Goal: Task Accomplishment & Management: Manage account settings

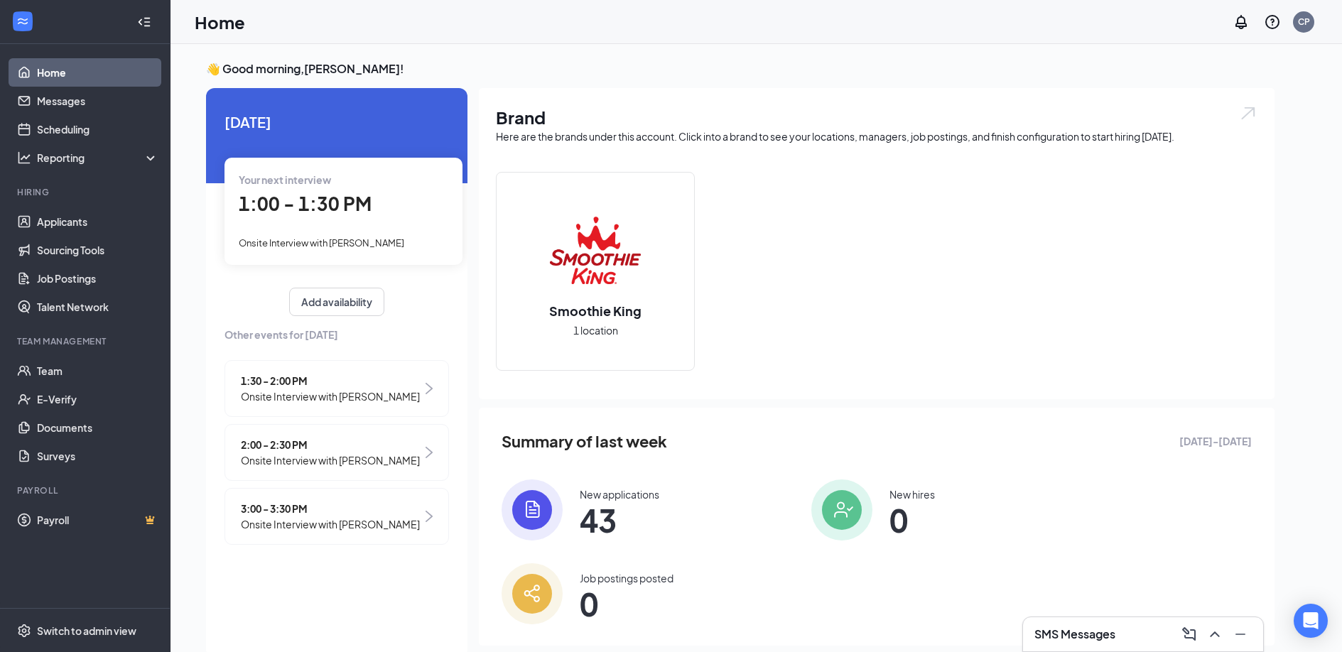
click at [679, 10] on div "Home CP" at bounding box center [757, 22] width 1172 height 44
click at [917, 48] on div "👋 Good morning, Cody Pope ! Today Your next interview 1:00 - 1:30 PM Onsite Int…" at bounding box center [757, 363] width 1172 height 638
click at [751, 74] on h3 "👋 Good morning, Cody Pope !" at bounding box center [740, 69] width 1069 height 16
click at [1089, 75] on h3 "👋 Good morning, Cody Pope !" at bounding box center [740, 69] width 1069 height 16
click at [84, 124] on link "Scheduling" at bounding box center [98, 129] width 122 height 28
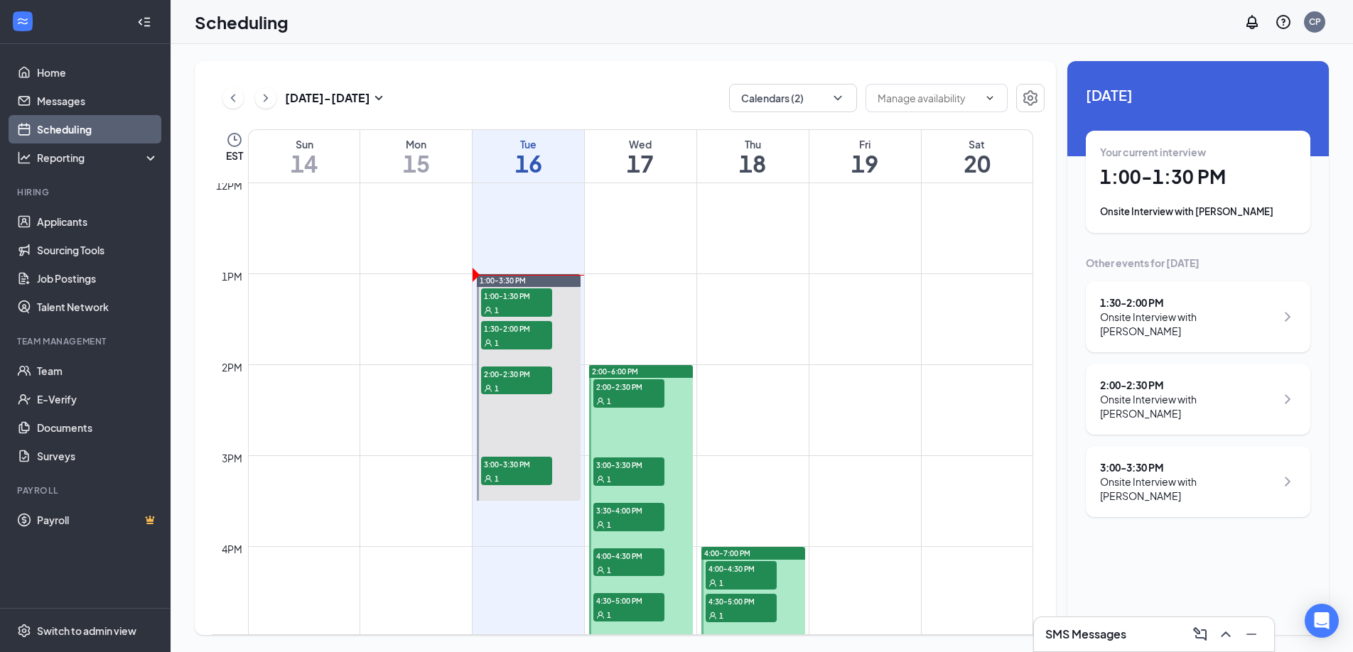
scroll to position [1096, 0]
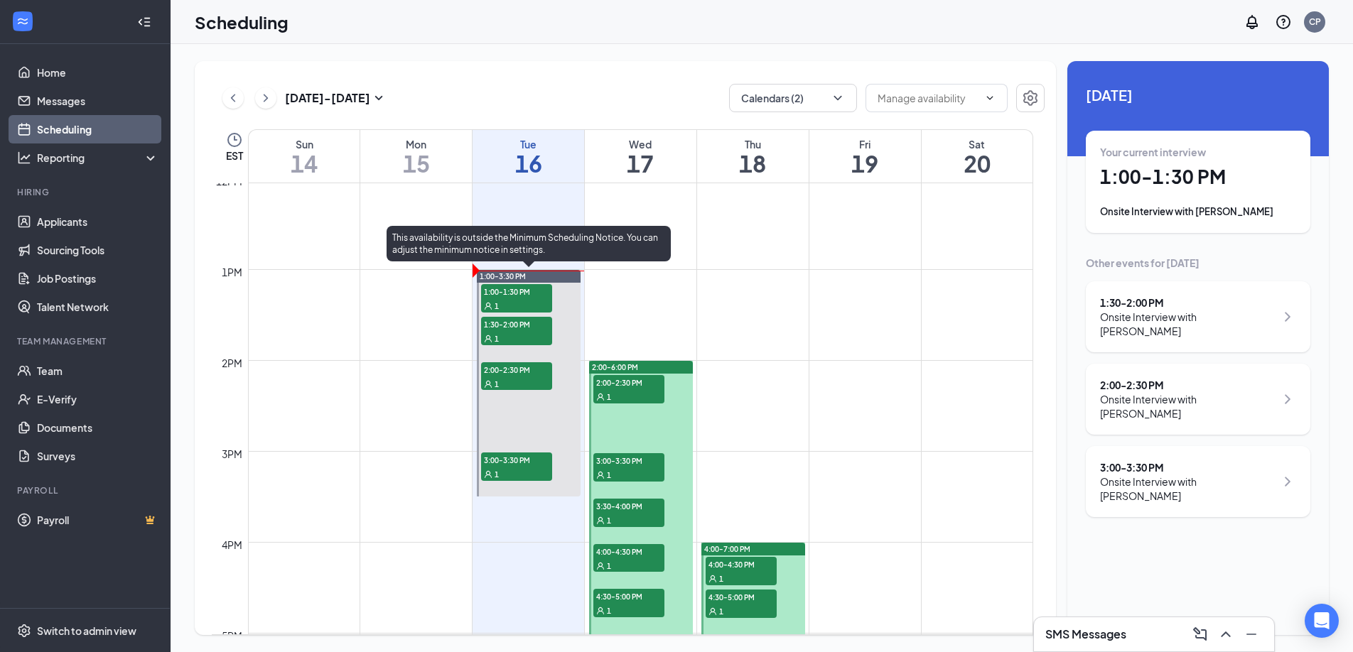
click at [534, 293] on span "1:00-1:30 PM" at bounding box center [516, 291] width 71 height 14
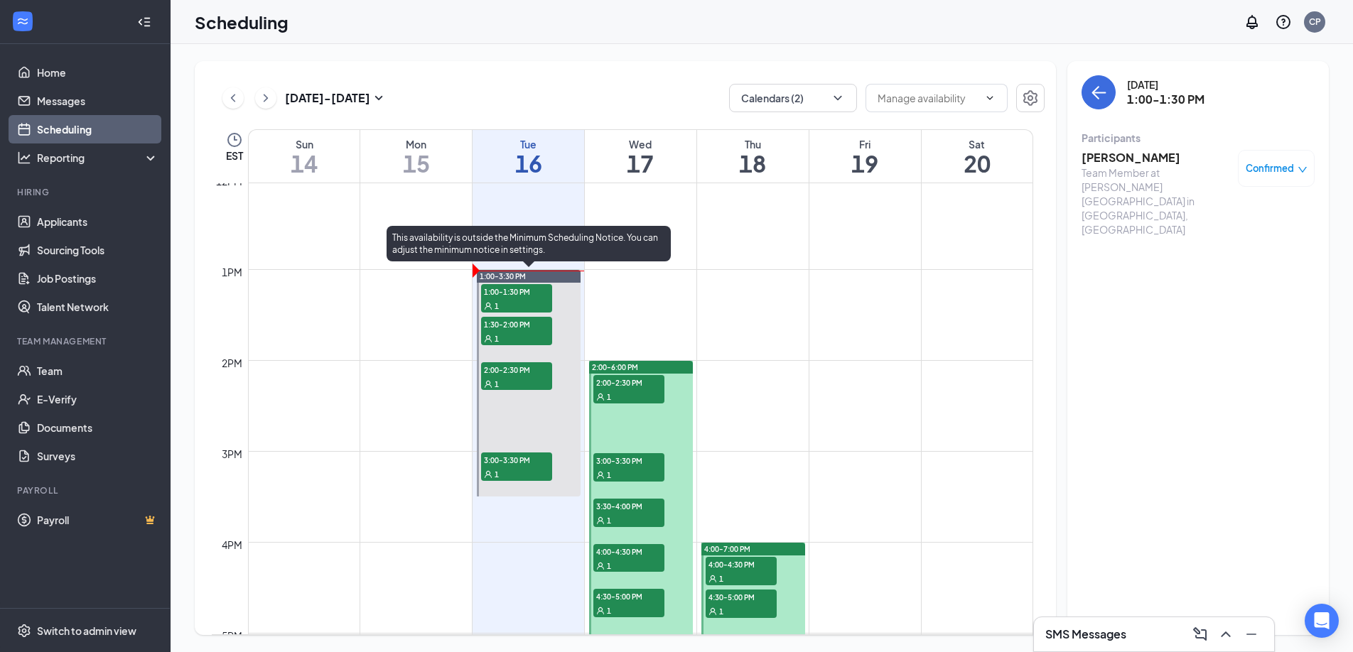
click at [510, 333] on div "1" at bounding box center [516, 338] width 71 height 14
click at [514, 302] on div "1" at bounding box center [516, 305] width 71 height 14
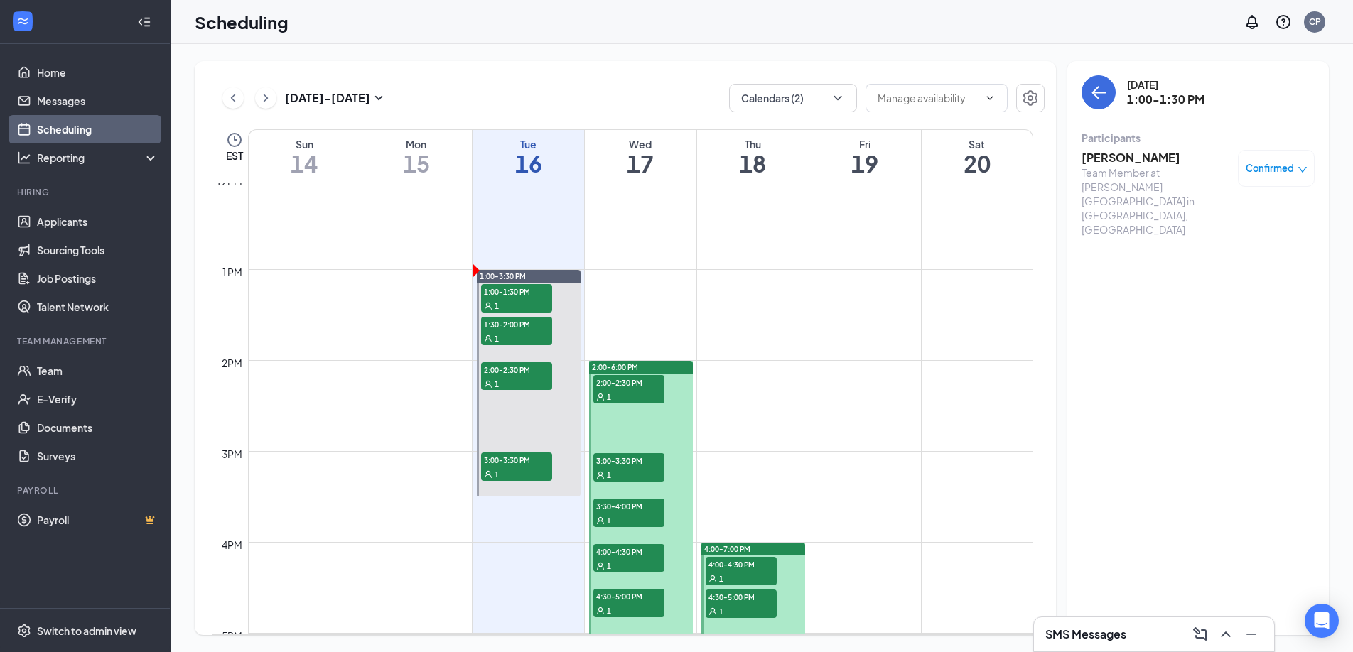
click at [1168, 267] on div "Tuesday, Sep 16 1:00-1:30 PM Participants Alexis Herrera Team Member at Mullins…" at bounding box center [1198, 348] width 262 height 574
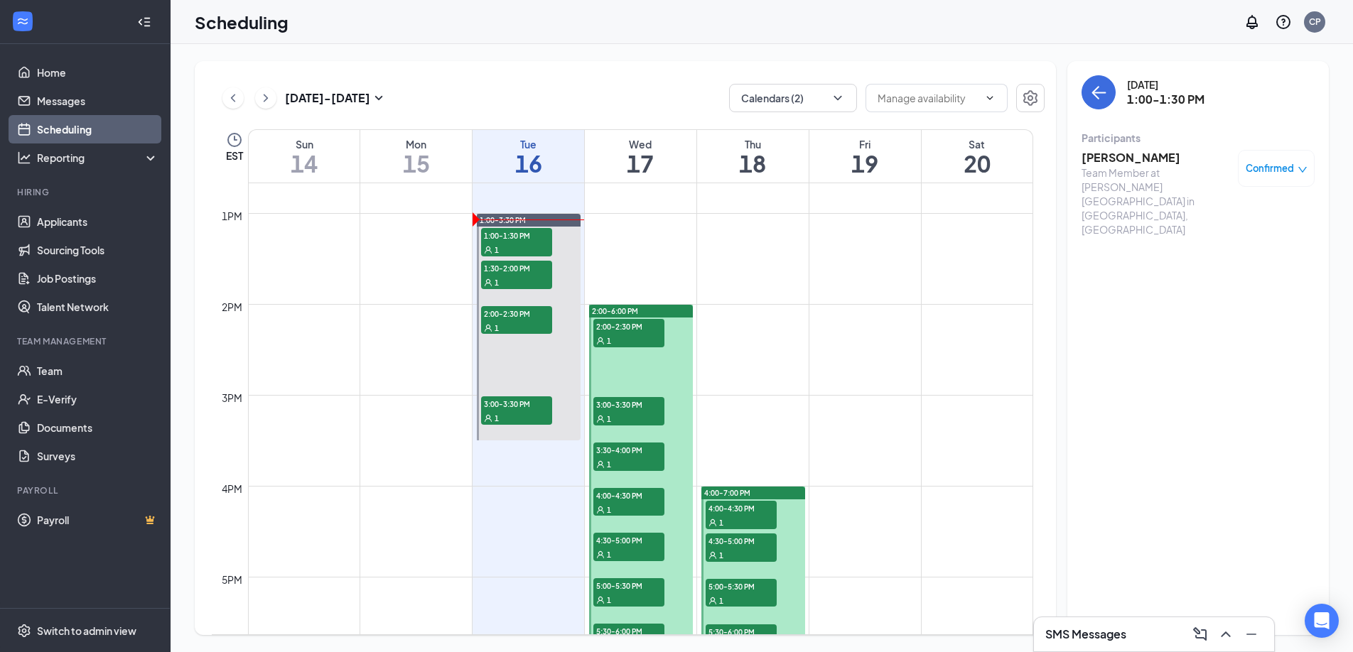
scroll to position [1160, 0]
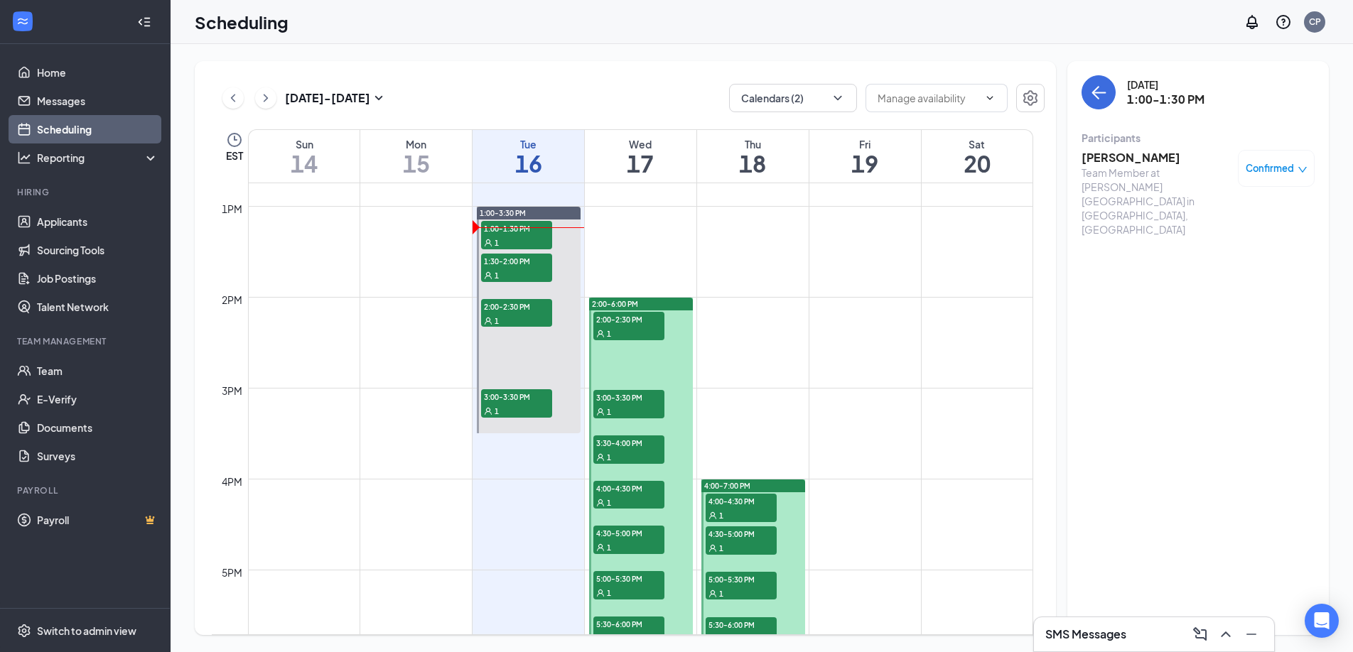
click at [631, 76] on div "Sep 14 - Sep 20 Calendars (2) EST Sun 14 Mon 15 Tue 16 Wed 17 Thu 18 Fri 19 Sat…" at bounding box center [625, 348] width 861 height 574
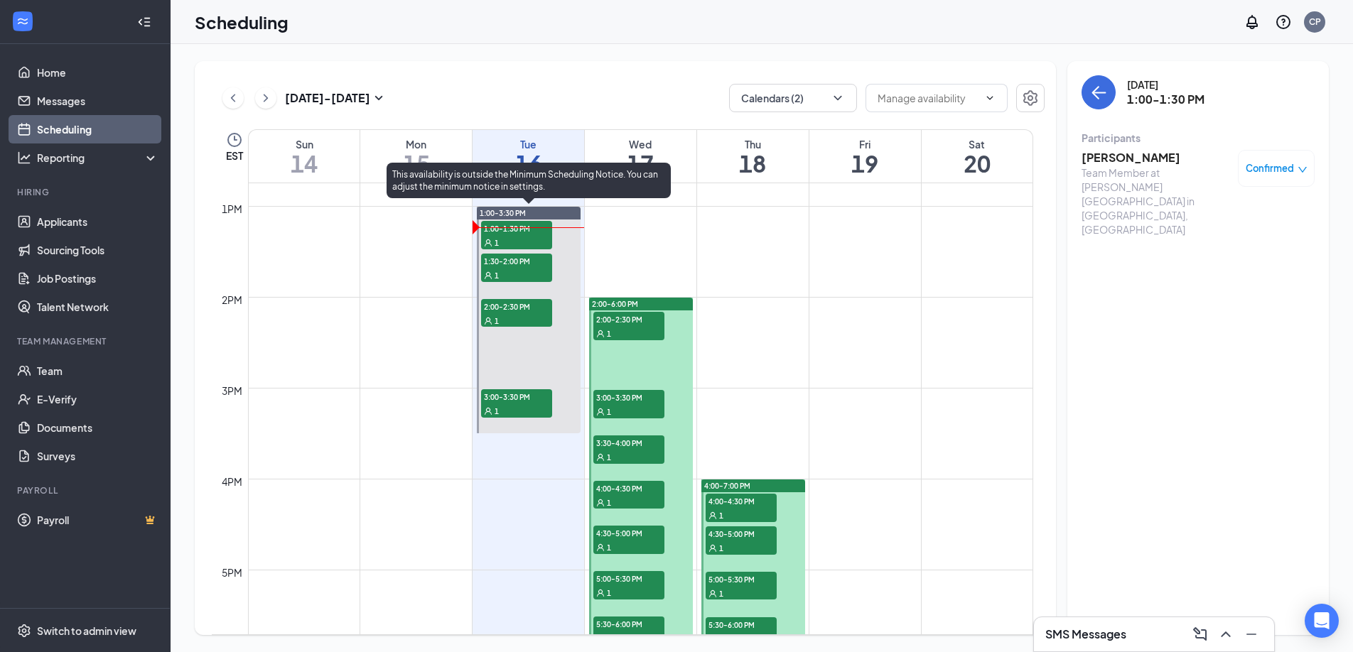
click at [527, 266] on span "1:30-2:00 PM" at bounding box center [516, 261] width 71 height 14
click at [524, 262] on span "1:30-2:00 PM" at bounding box center [516, 261] width 71 height 14
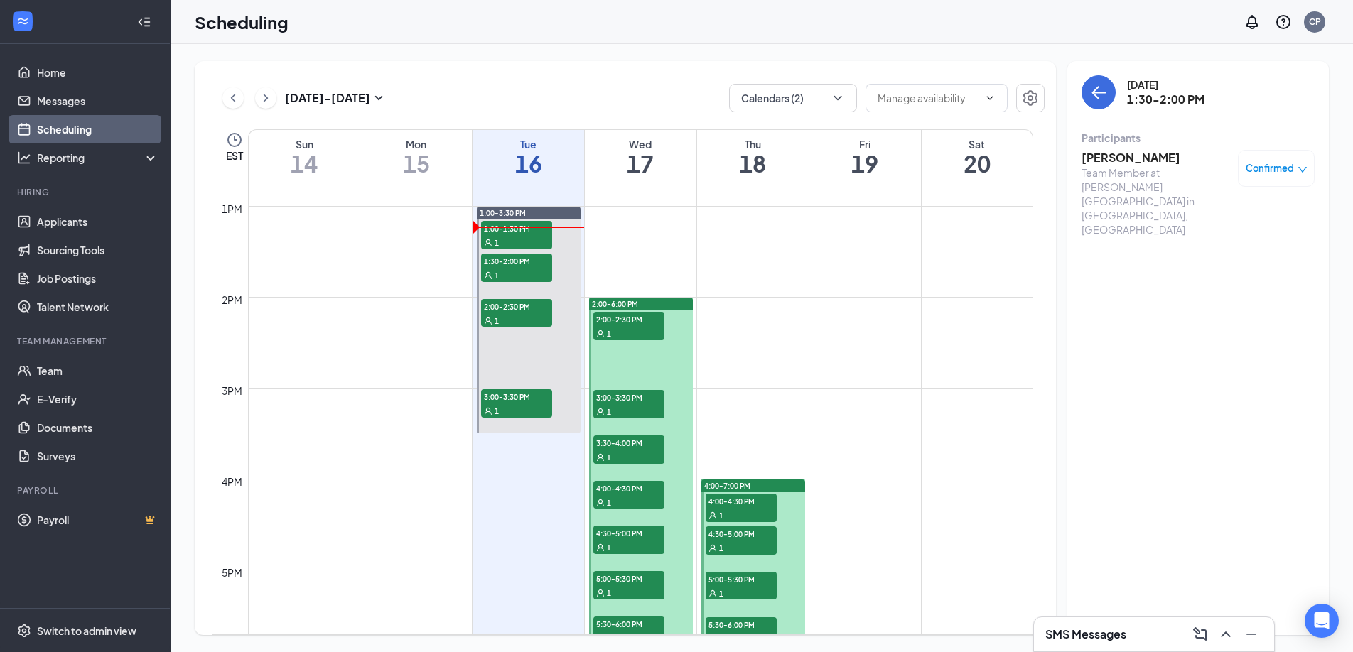
click at [1111, 150] on h3 "Aaron Wasson" at bounding box center [1156, 158] width 149 height 16
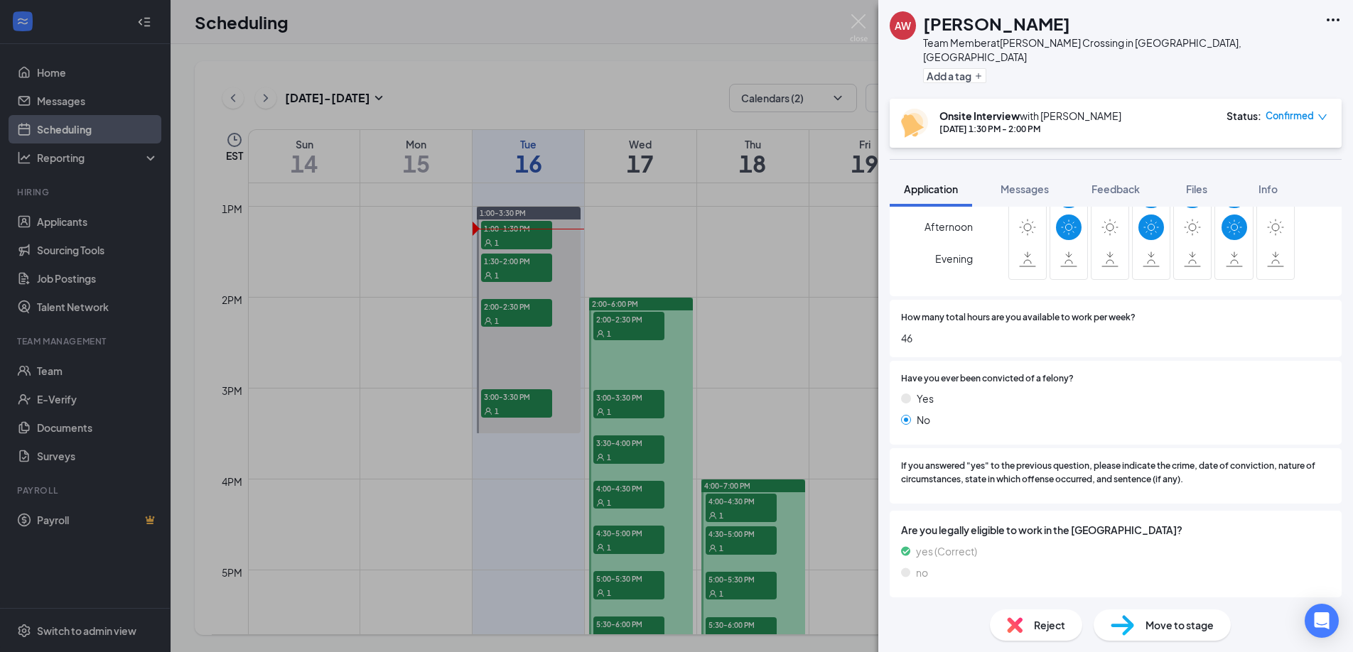
scroll to position [409, 0]
click at [544, 355] on div "AW Aaron Wasson Team Member at Mullins Crossing in Evans, GA Add a tag Onsite I…" at bounding box center [676, 326] width 1353 height 652
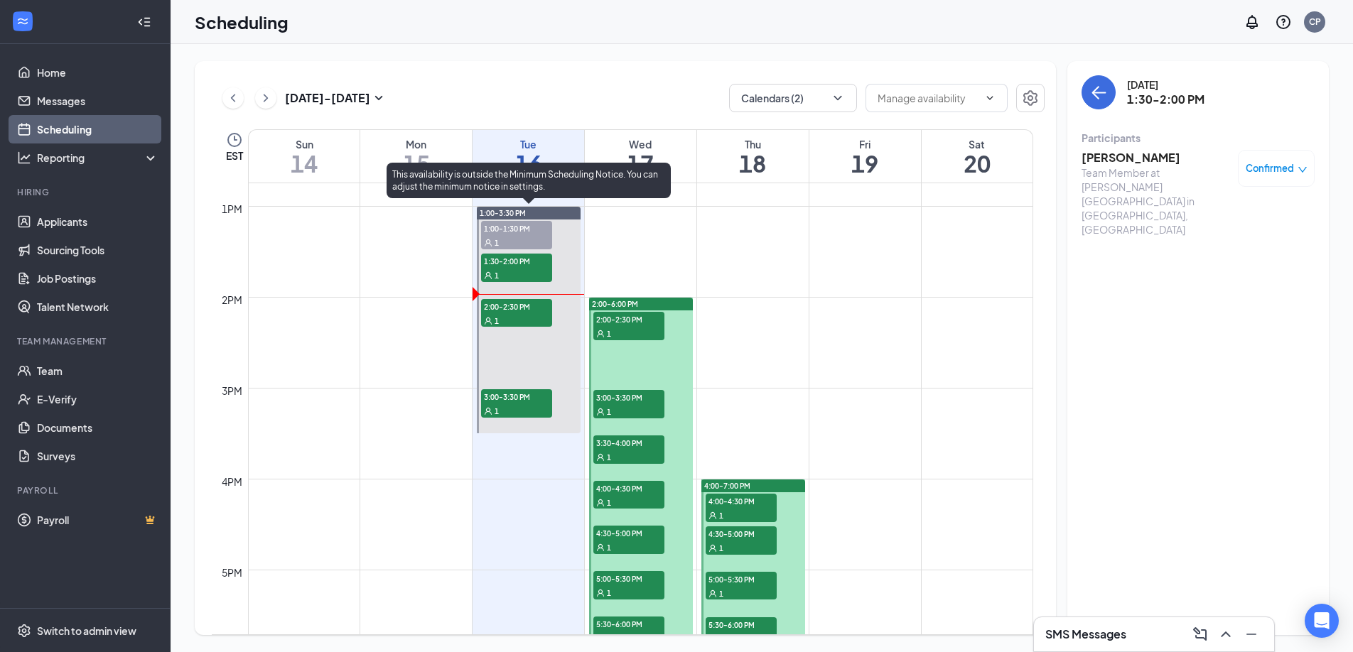
click at [513, 313] on div "1" at bounding box center [516, 320] width 71 height 14
click at [523, 401] on span "3:00-3:30 PM" at bounding box center [516, 396] width 71 height 14
click at [521, 308] on span "2:00-2:30 PM" at bounding box center [516, 306] width 71 height 14
click at [511, 314] on div "1" at bounding box center [516, 320] width 71 height 14
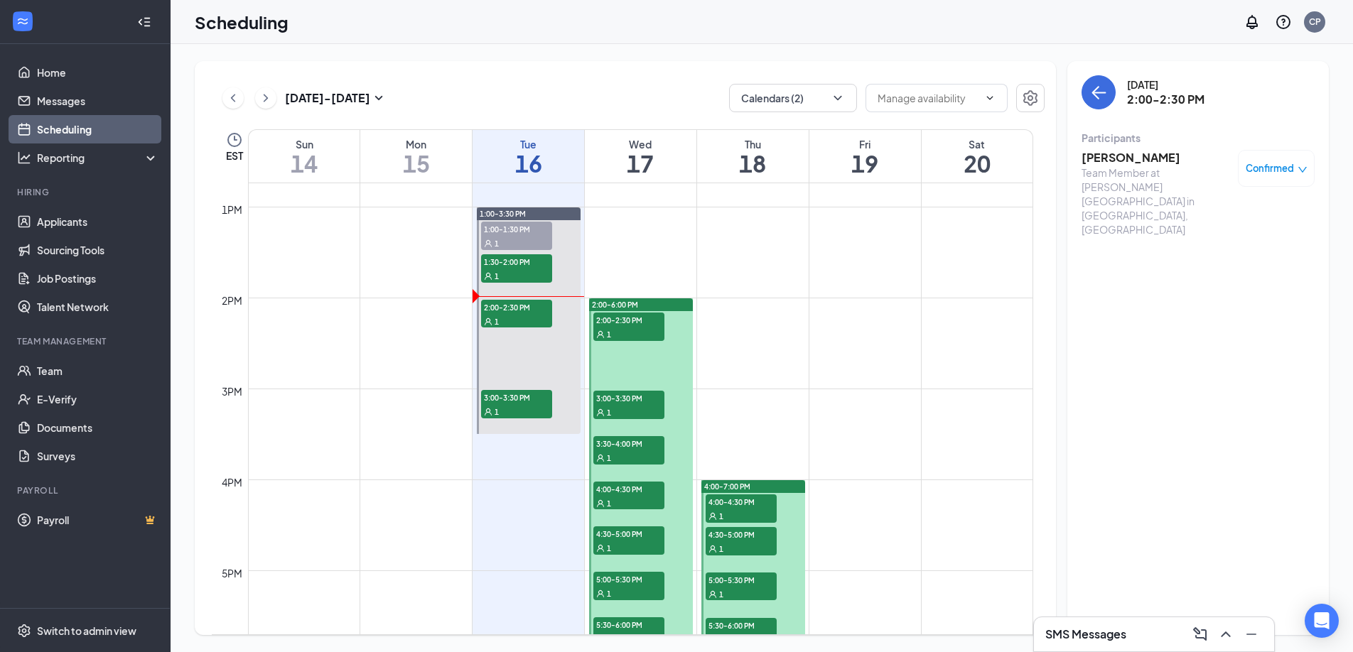
scroll to position [1158, 0]
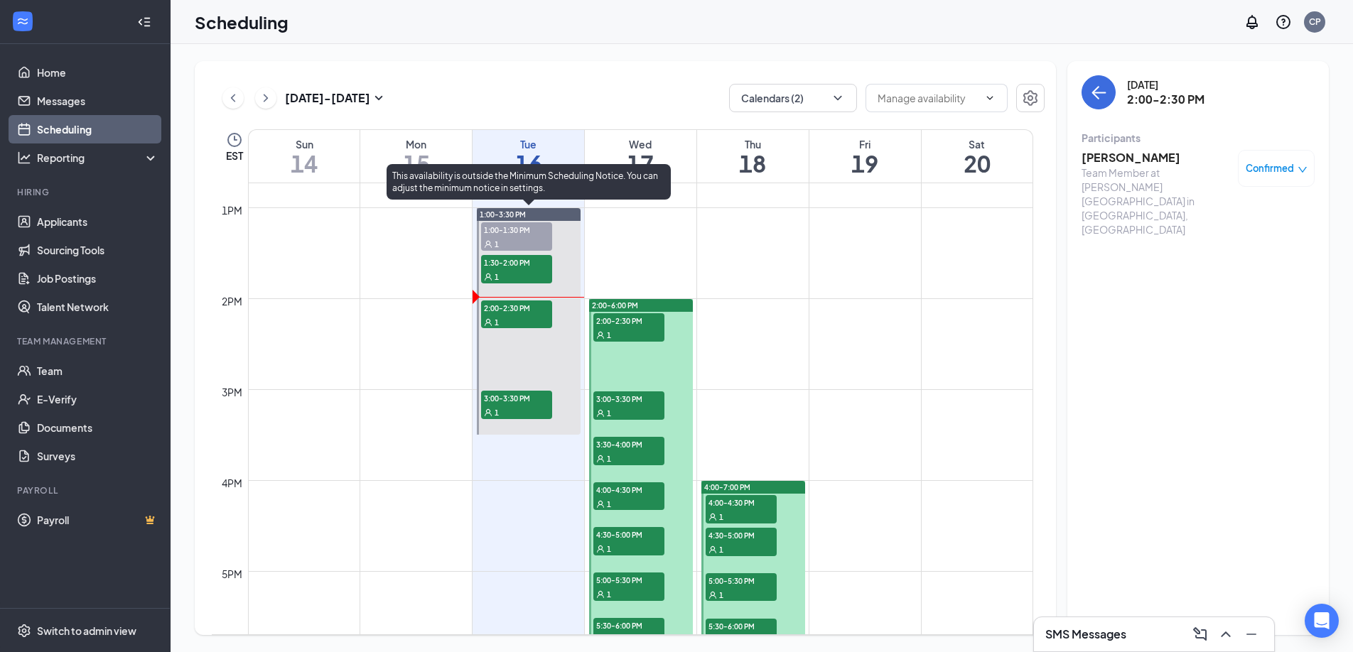
click at [517, 237] on div "1" at bounding box center [516, 244] width 71 height 14
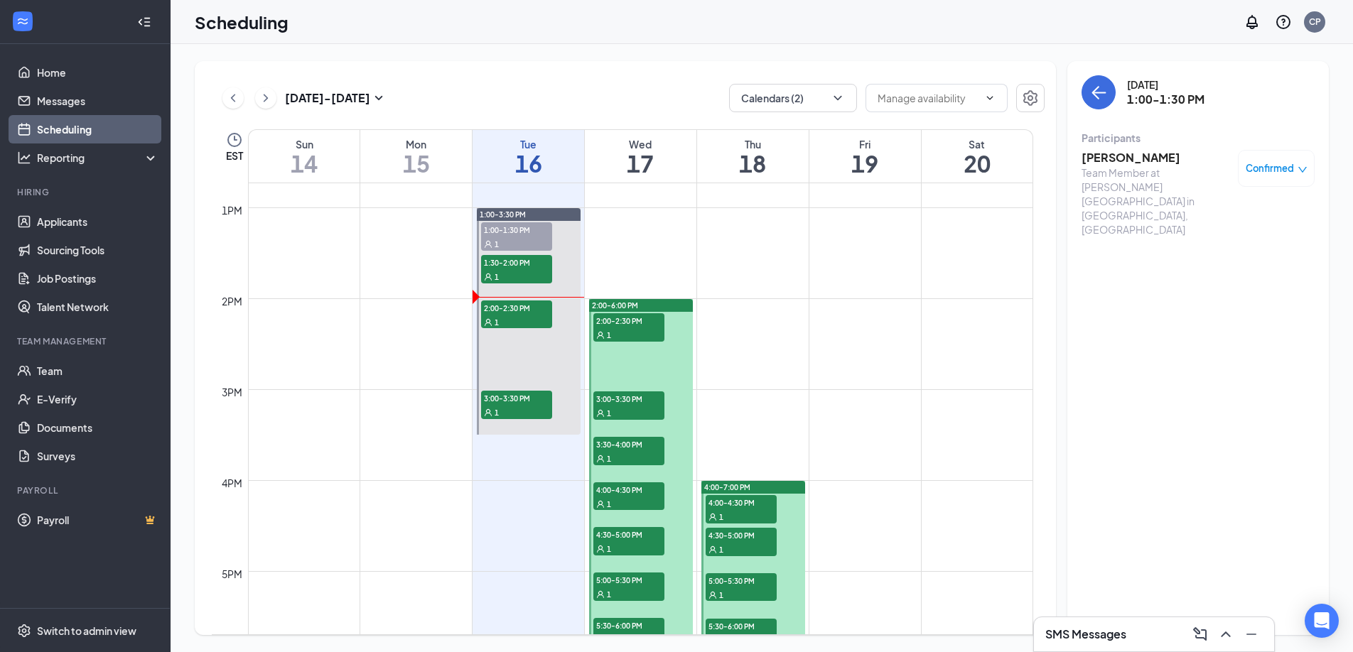
click at [1146, 153] on h3 "Alexis Herrera" at bounding box center [1156, 158] width 149 height 16
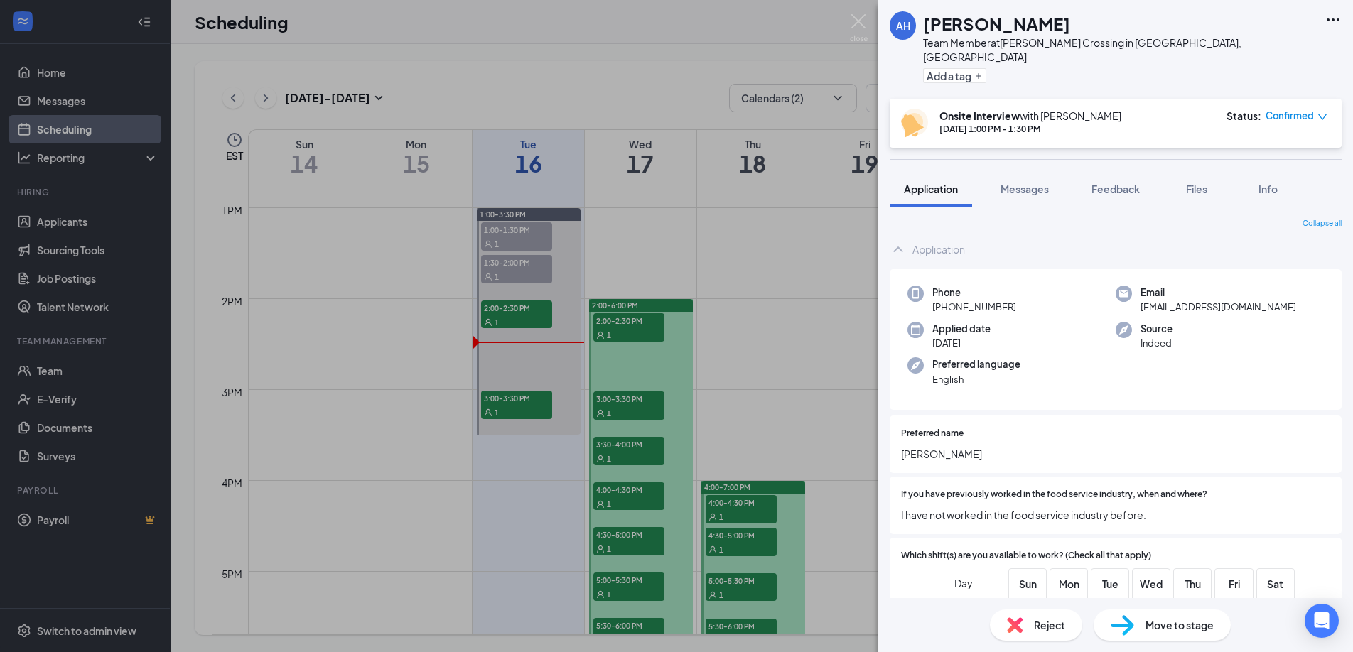
click at [757, 225] on div "AH Alexis Herrera Team Member at Mullins Crossing in Evans, GA Add a tag Onsite…" at bounding box center [676, 326] width 1353 height 652
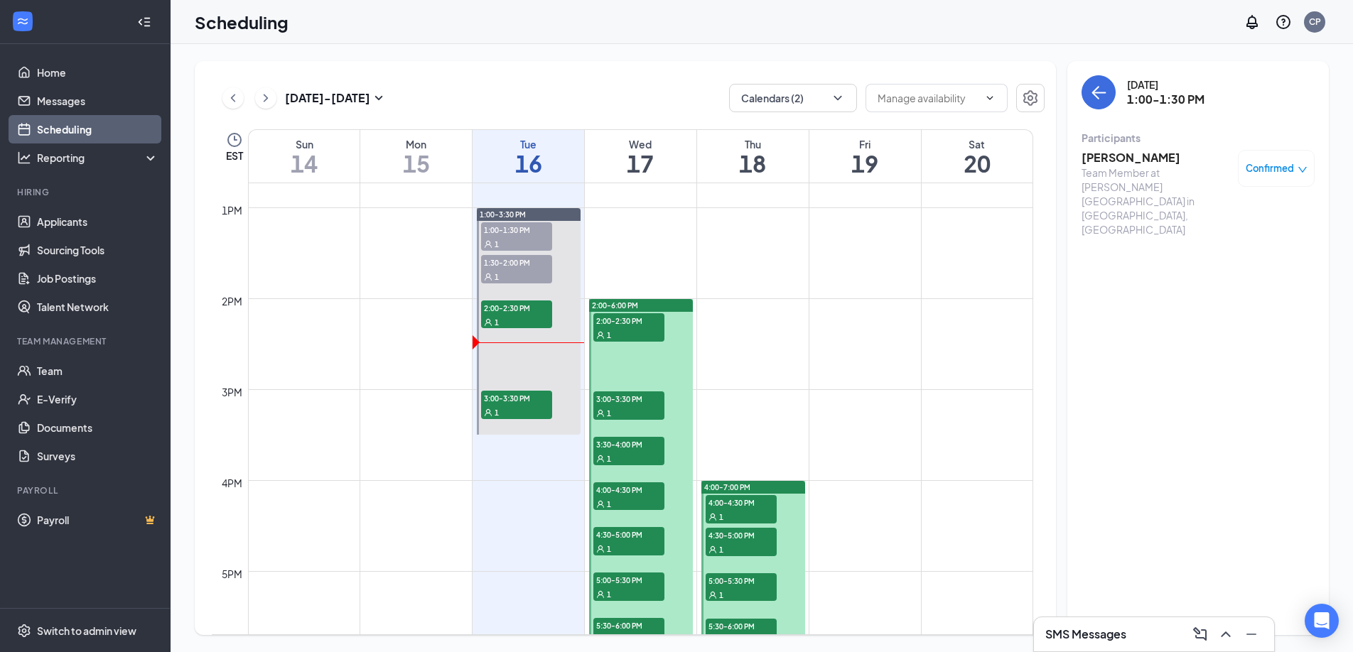
click at [615, 48] on div "Sep 14 - Sep 20 Calendars (2) EST Sun 14 Mon 15 Tue 16 Wed 17 Thu 18 Fri 19 Sat…" at bounding box center [762, 348] width 1182 height 608
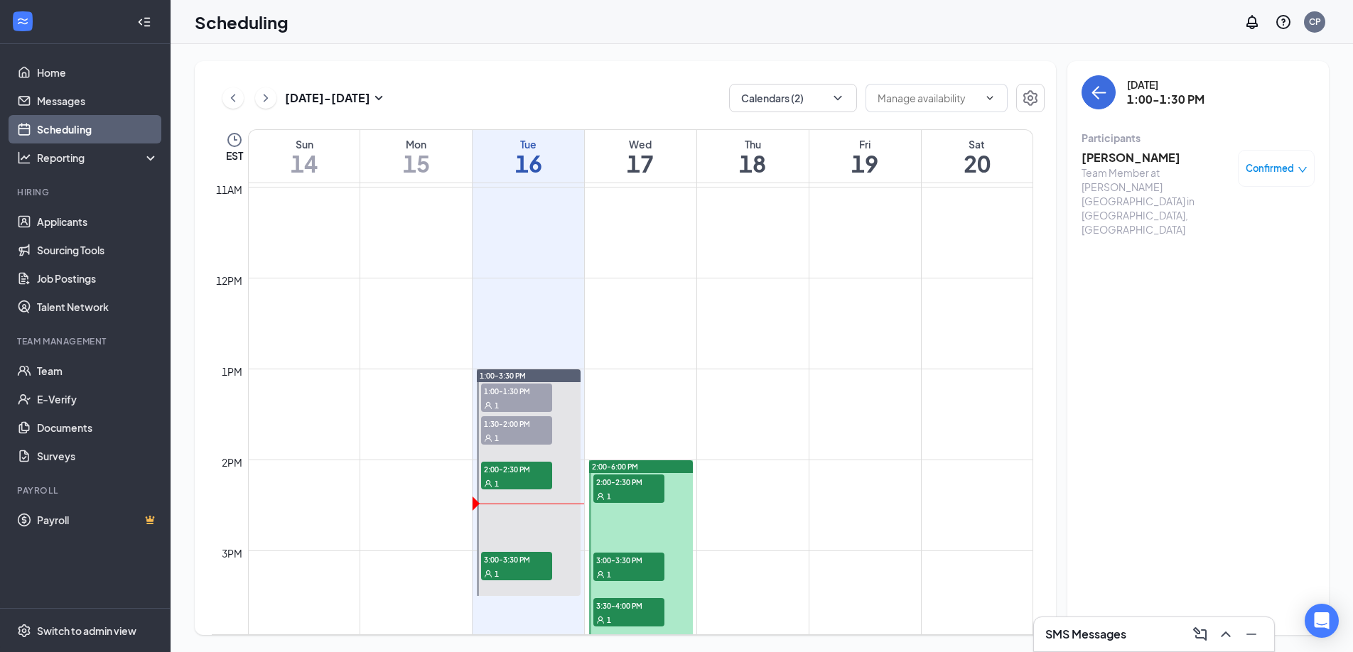
scroll to position [1091, 0]
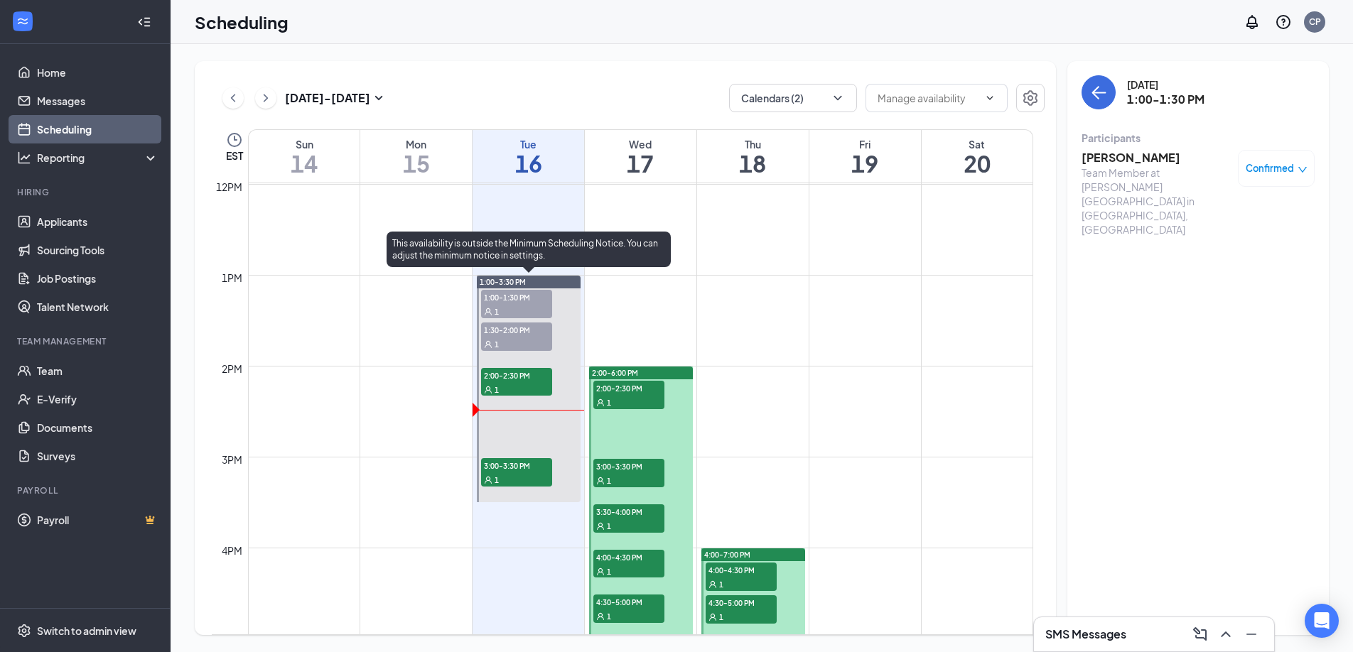
click at [512, 382] on div "1" at bounding box center [516, 389] width 71 height 14
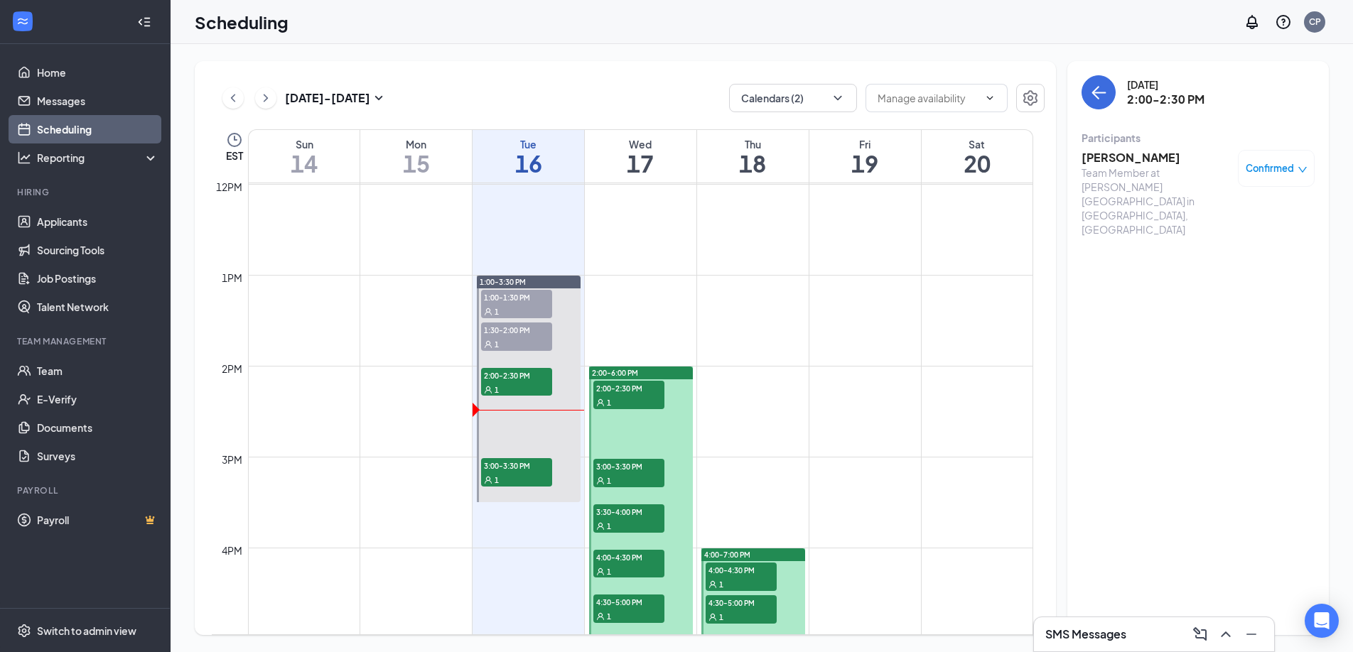
click at [1280, 163] on span "Confirmed" at bounding box center [1270, 168] width 48 height 14
click at [1230, 261] on span "Mark as no-show" at bounding box center [1234, 263] width 79 height 16
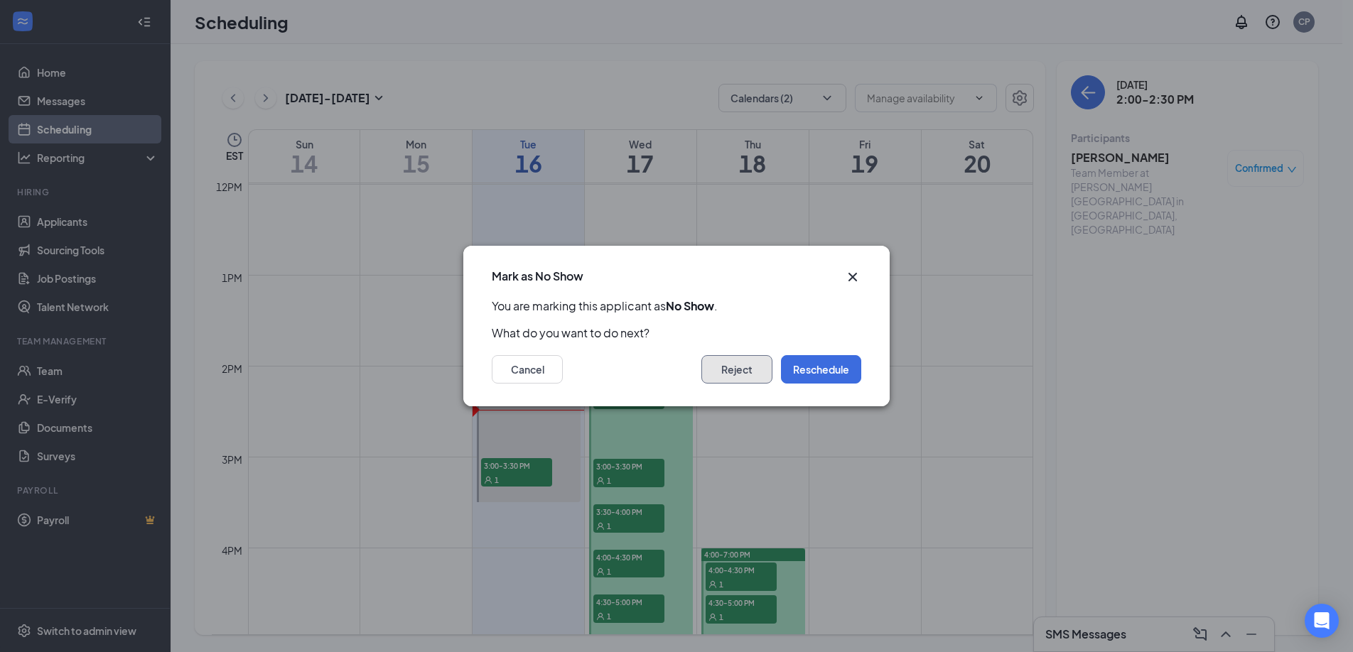
click at [735, 370] on button "Reject" at bounding box center [736, 369] width 71 height 28
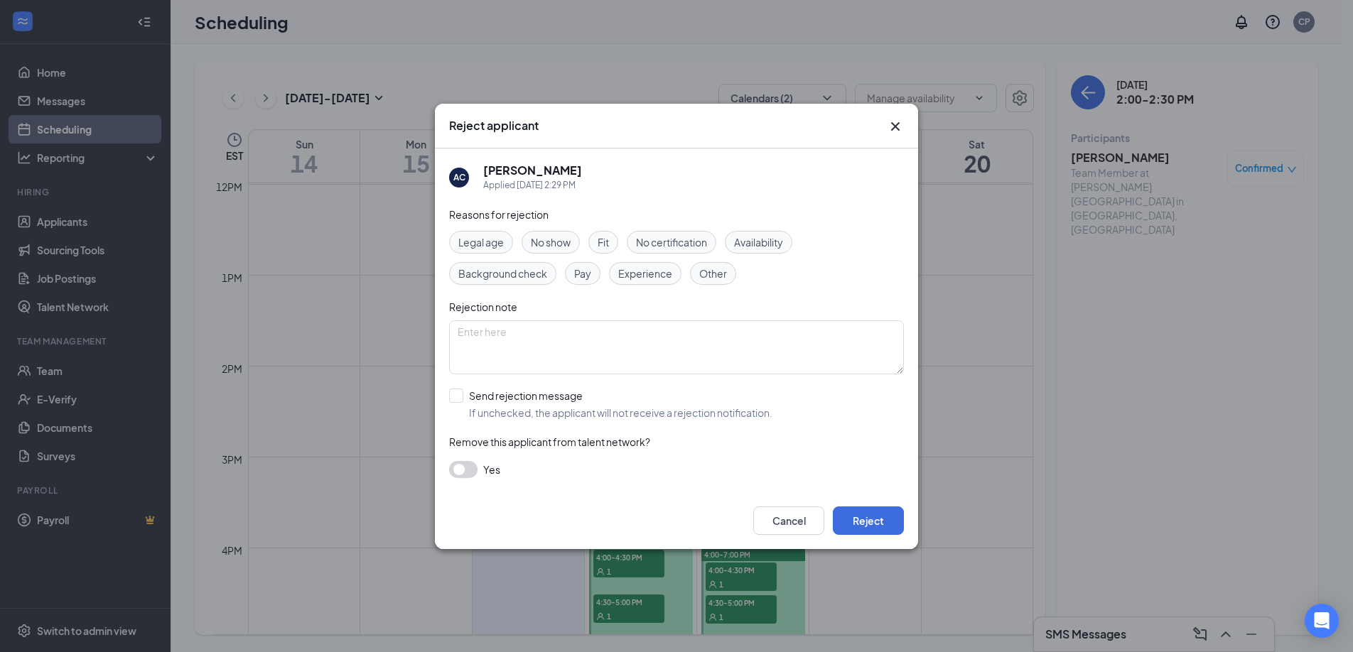
click at [554, 249] on span "No show" at bounding box center [551, 242] width 40 height 16
click at [607, 365] on textarea at bounding box center [676, 347] width 455 height 54
type textarea "No show for interview"
click at [479, 474] on div "Yes" at bounding box center [676, 469] width 455 height 17
click at [475, 471] on button "button" at bounding box center [463, 469] width 28 height 17
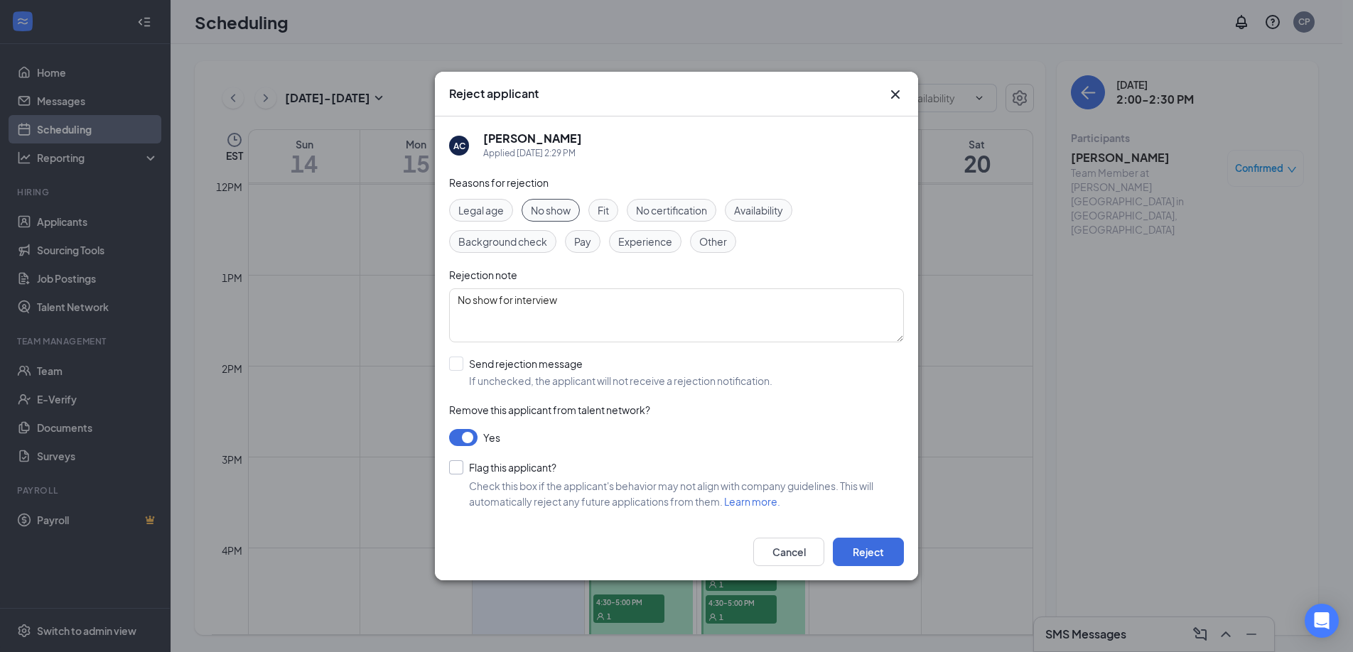
click at [537, 474] on input "Flag this applicant?" at bounding box center [502, 467] width 107 height 14
checkbox input "true"
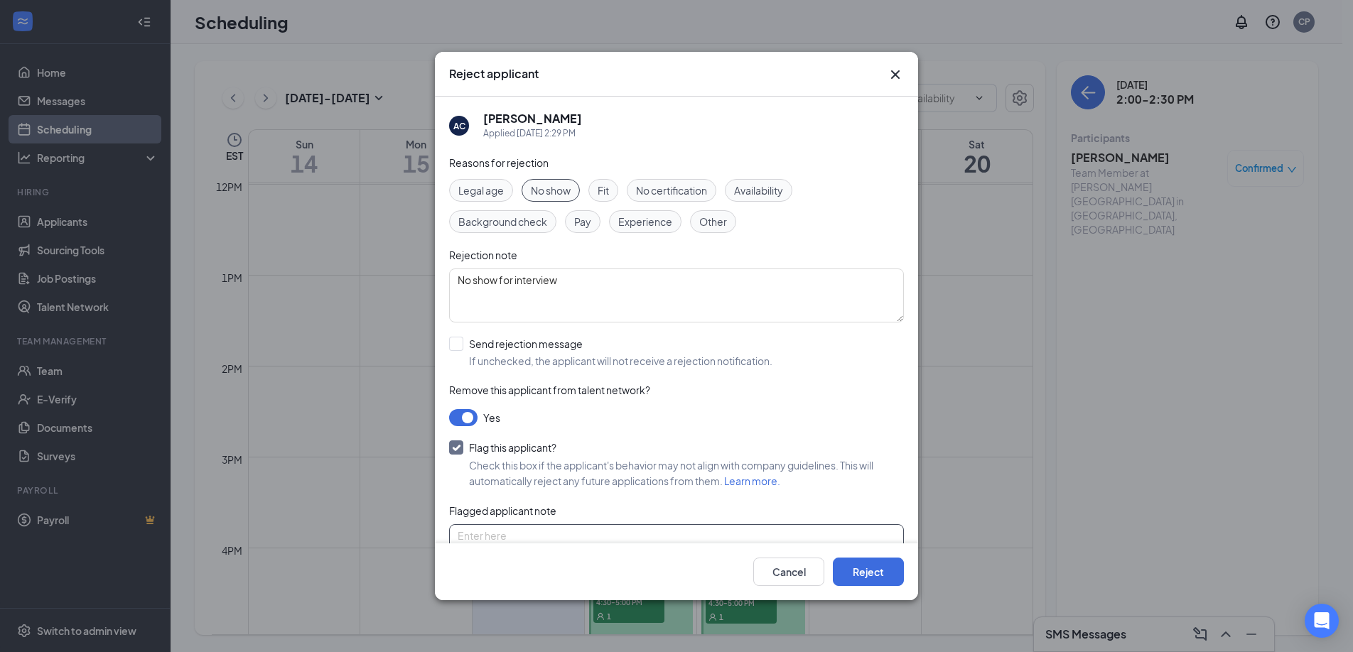
click at [588, 527] on textarea at bounding box center [676, 551] width 455 height 54
paste textarea "No show for interview"
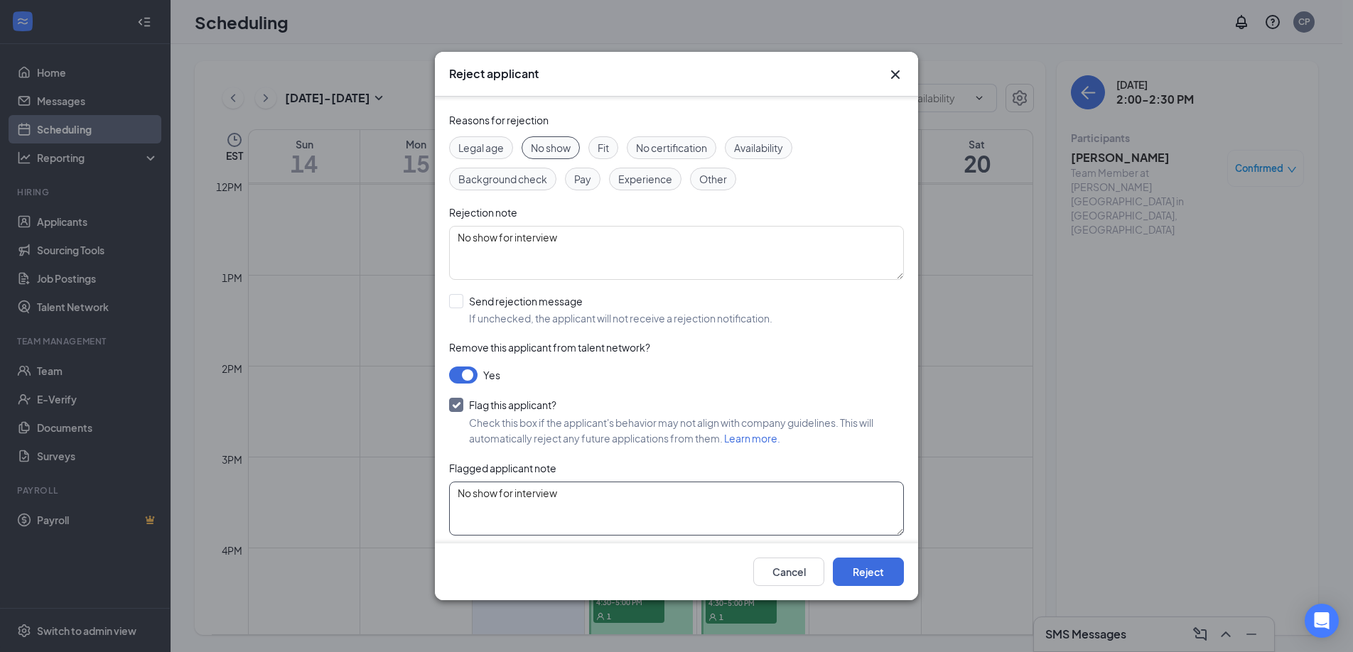
scroll to position [49, 0]
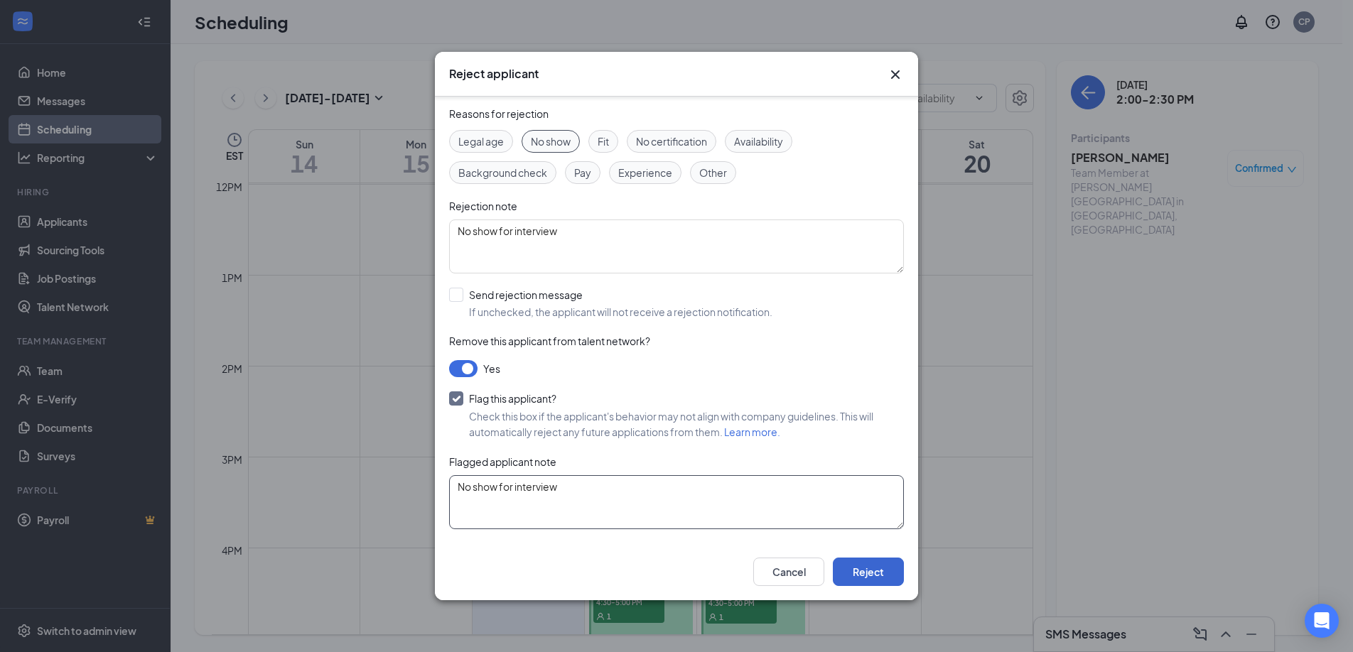
type textarea "No show for interview"
click at [880, 574] on button "Reject" at bounding box center [868, 572] width 71 height 28
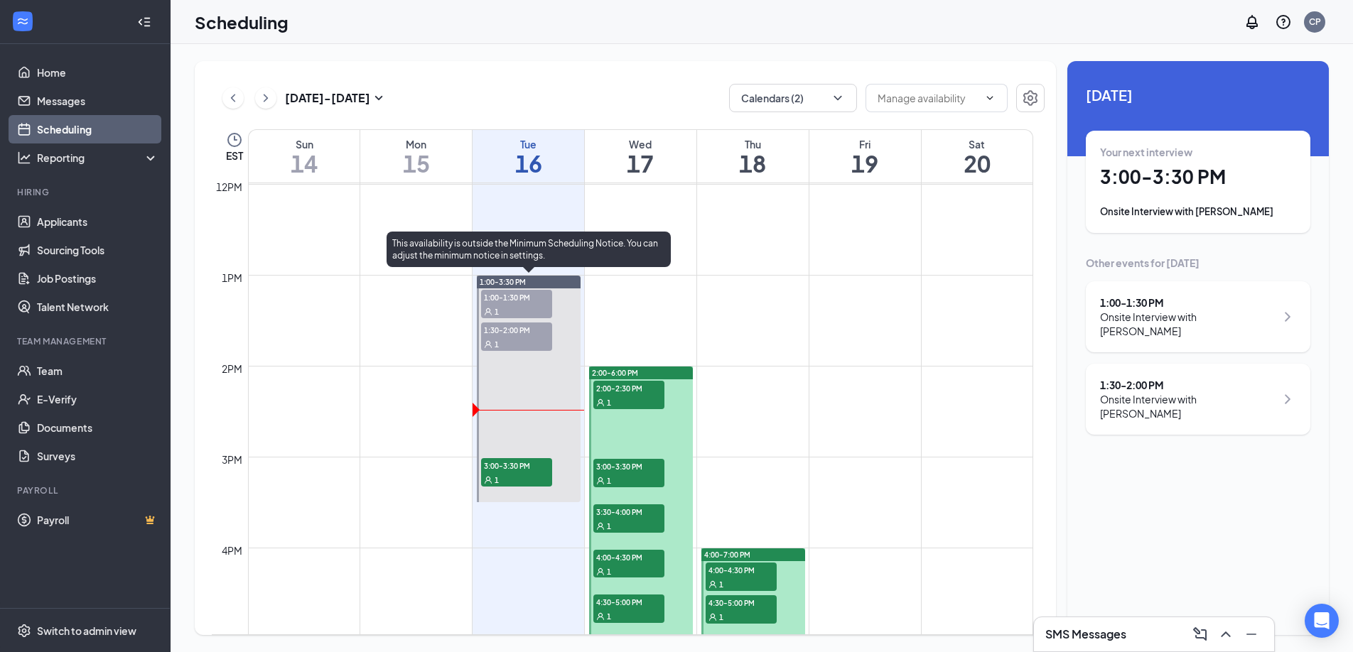
click at [507, 289] on div "1:00-1:30 PM 1" at bounding box center [517, 304] width 74 height 31
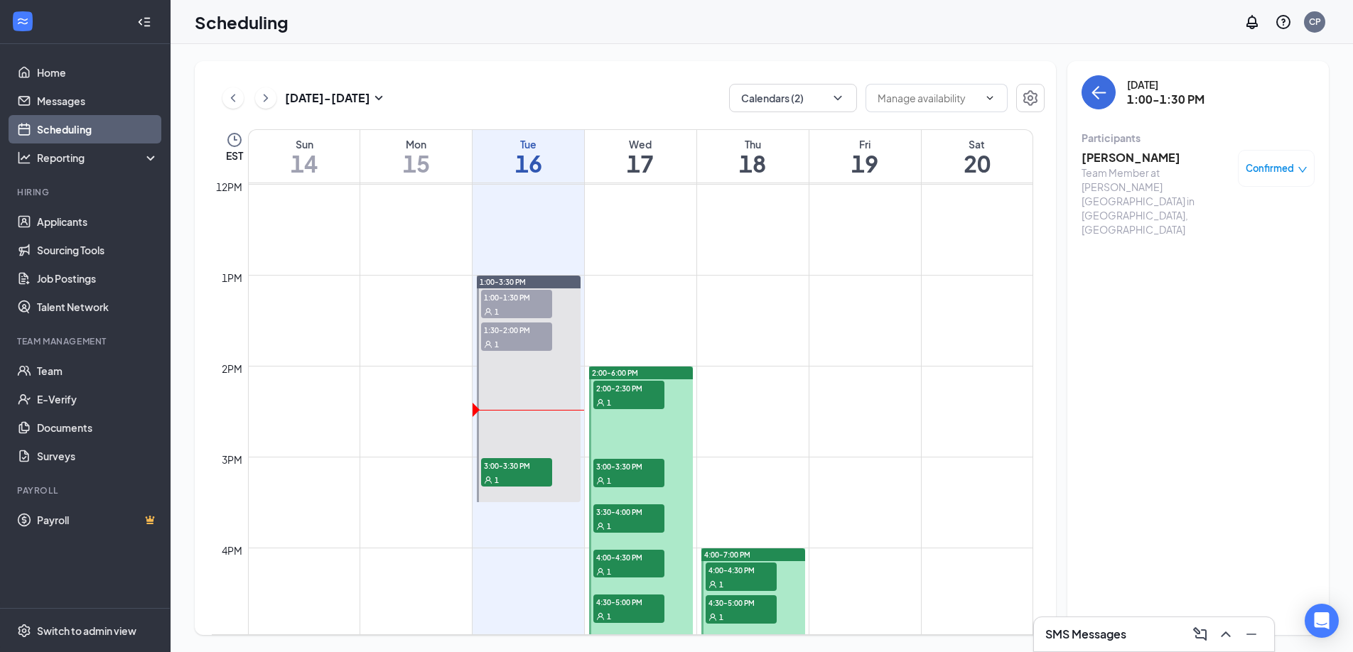
click at [1283, 171] on span "Confirmed" at bounding box center [1270, 168] width 48 height 14
click at [1231, 262] on span "Mark as no-show" at bounding box center [1234, 263] width 79 height 16
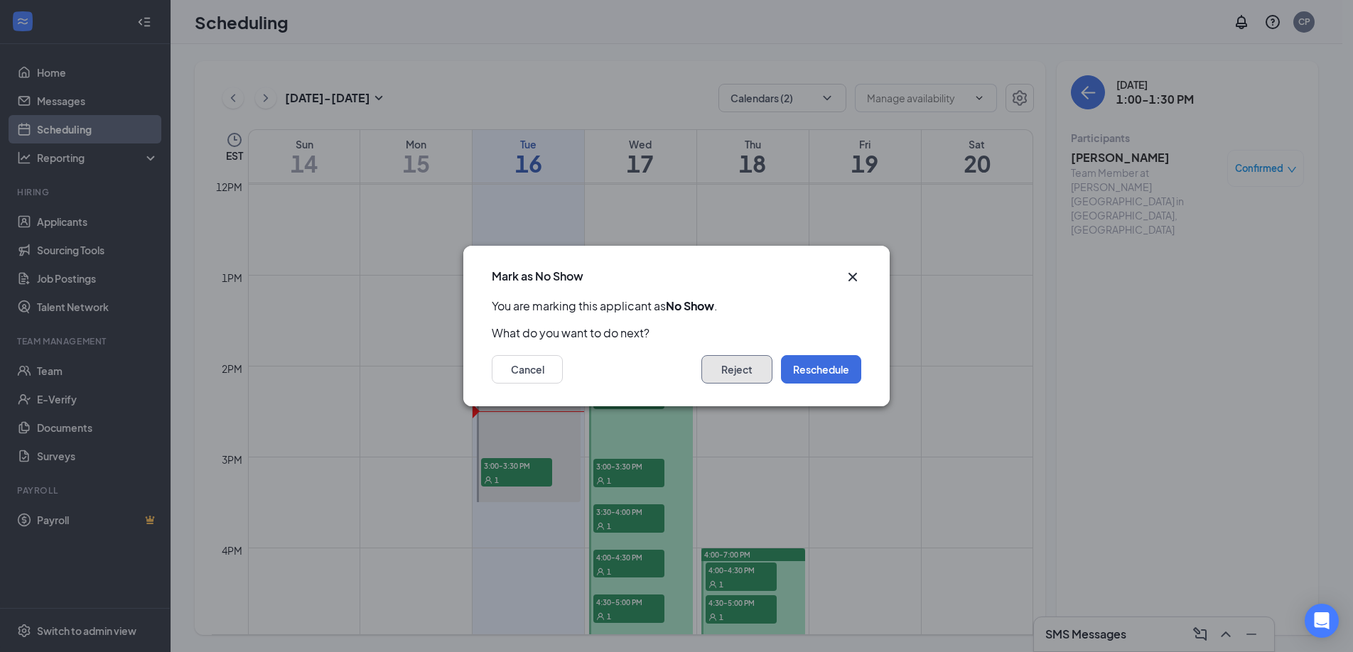
click at [724, 365] on button "Reject" at bounding box center [736, 369] width 71 height 28
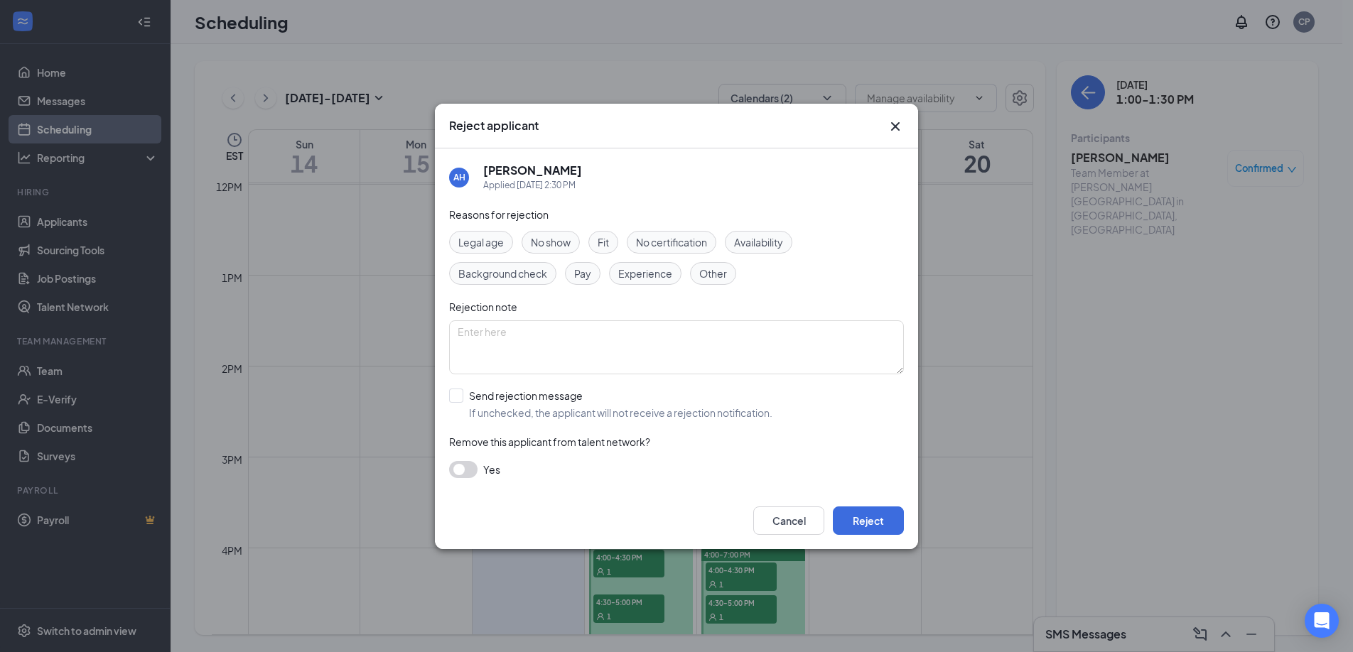
click at [549, 233] on div "No show" at bounding box center [551, 242] width 58 height 23
click at [659, 337] on textarea at bounding box center [676, 347] width 455 height 54
paste textarea "No show for interview"
type textarea "No show for interview"
click at [679, 176] on div "AH Alexis Herrera Applied Today 2:30 PM" at bounding box center [676, 178] width 455 height 30
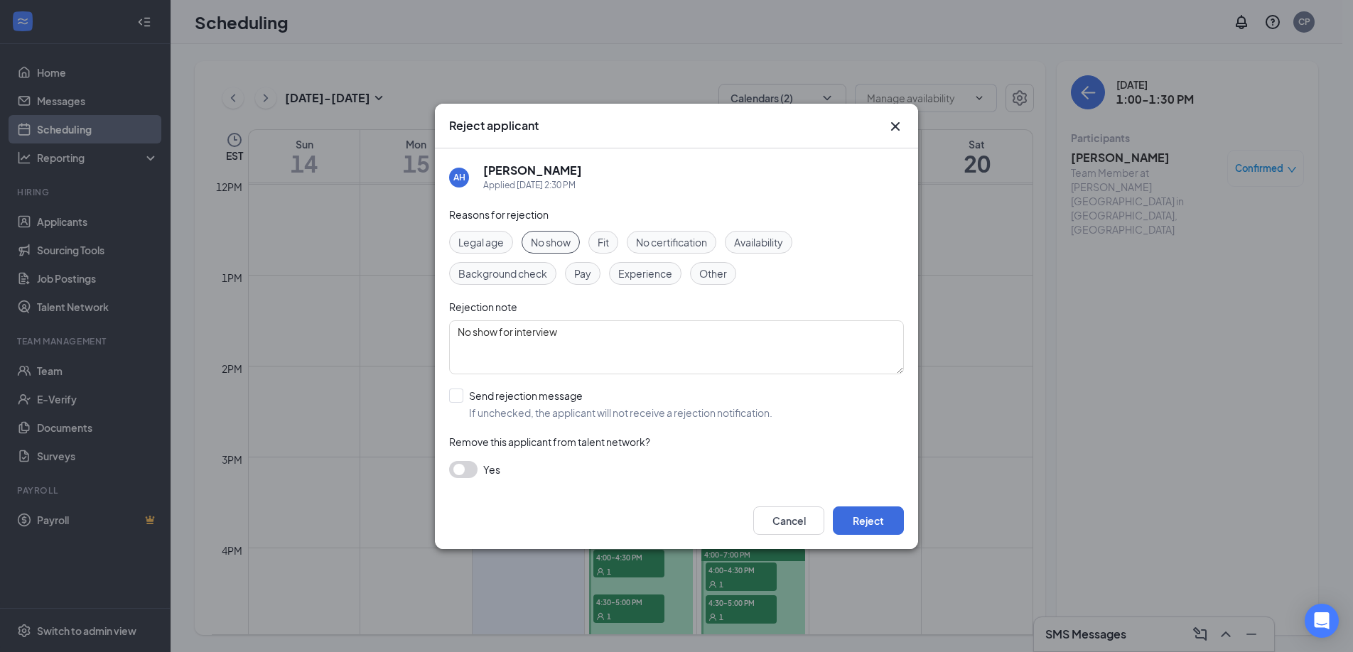
click at [459, 474] on button "button" at bounding box center [463, 469] width 28 height 17
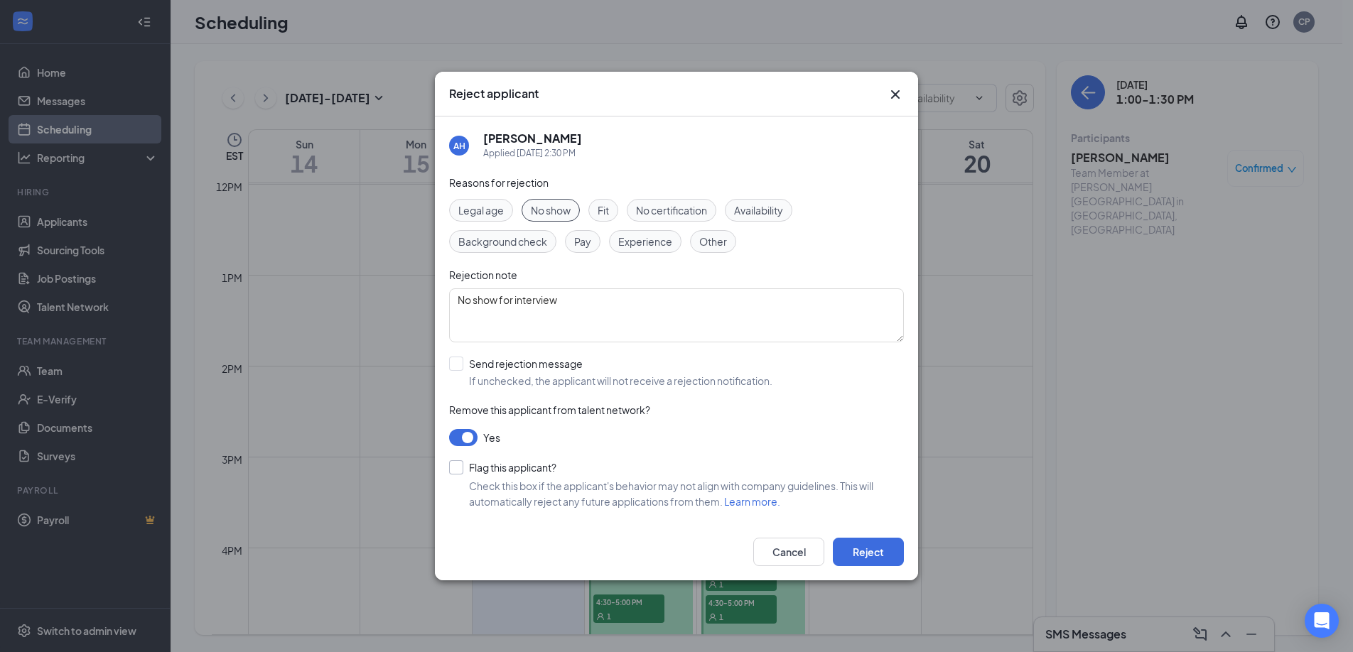
click at [538, 468] on input "Flag this applicant?" at bounding box center [502, 467] width 107 height 14
checkbox input "true"
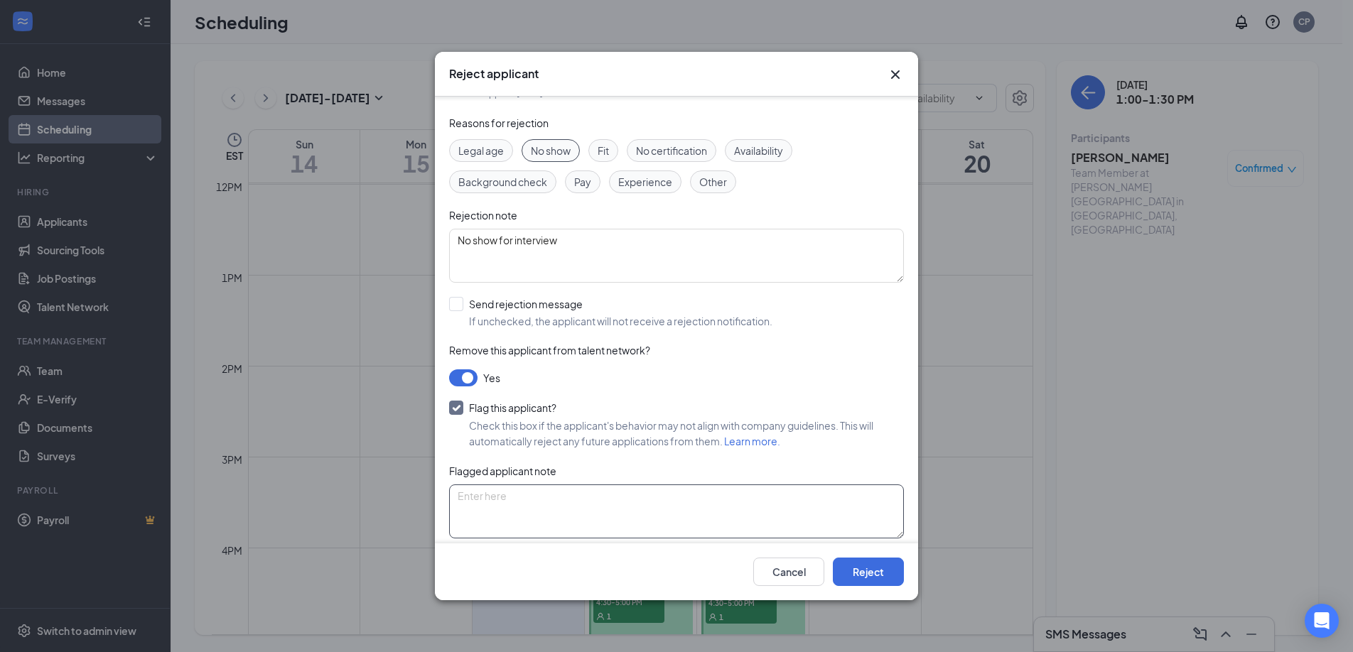
scroll to position [49, 0]
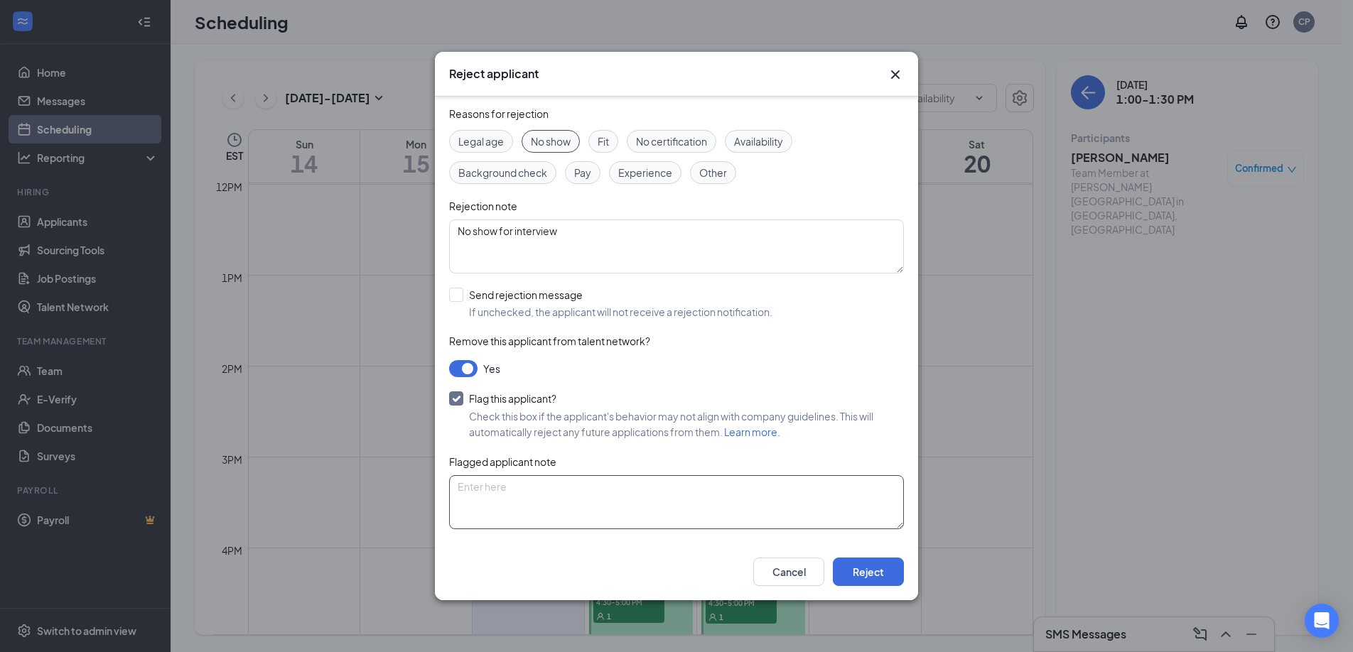
click at [576, 498] on textarea at bounding box center [676, 502] width 455 height 54
paste textarea "No show for interview"
type textarea "No show for interview"
click at [875, 571] on button "Reject" at bounding box center [868, 572] width 71 height 28
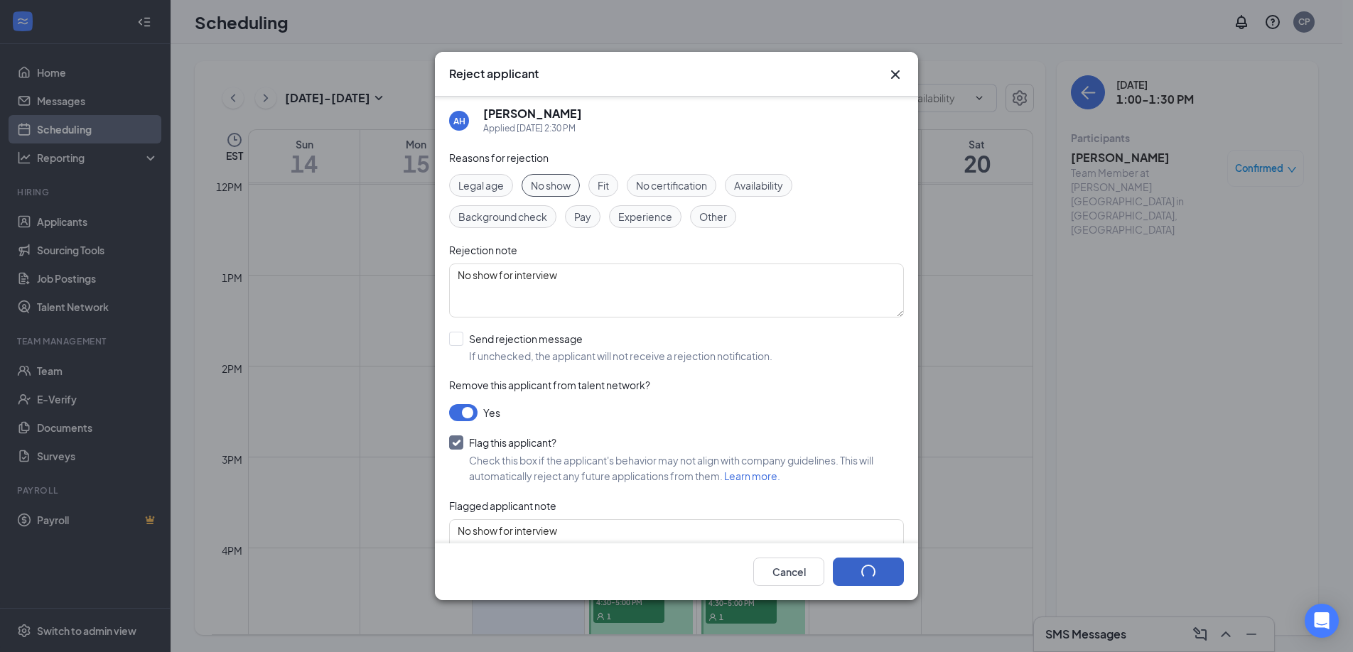
scroll to position [0, 0]
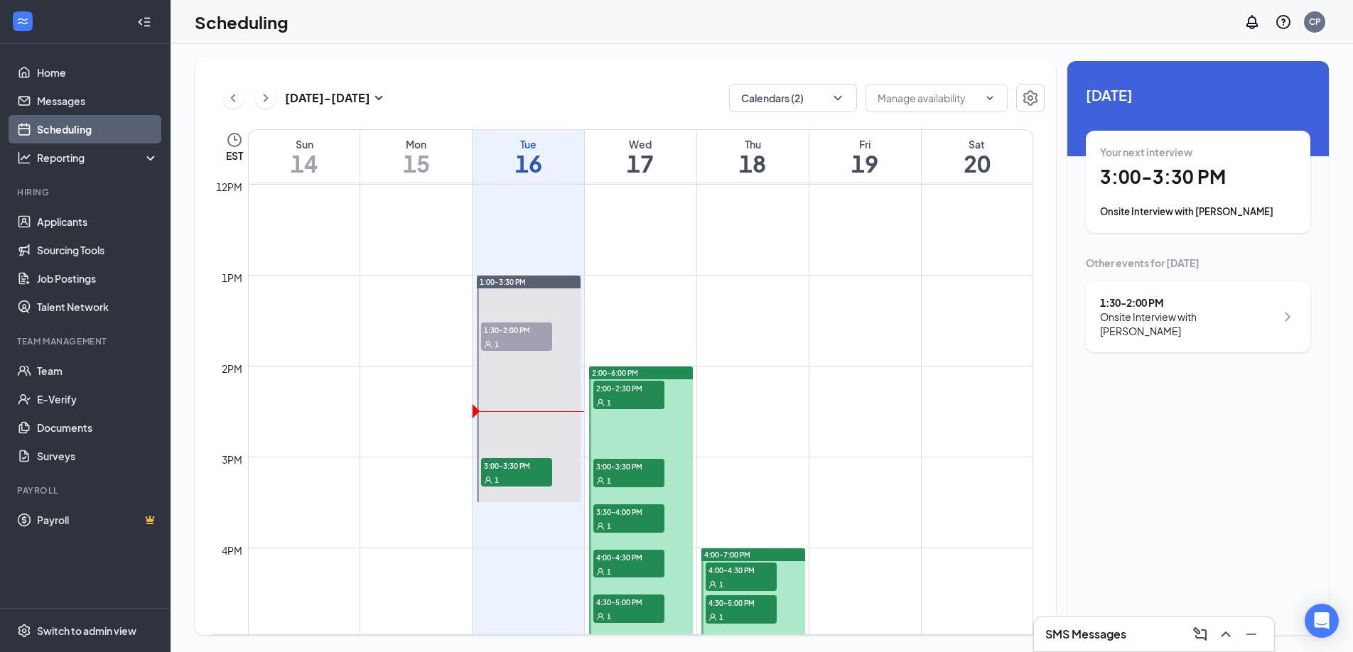
click at [1200, 384] on div "Unavailable in basic plan Today Your next interview 3:00 - 3:30 PM Onsite Inter…" at bounding box center [1198, 348] width 262 height 574
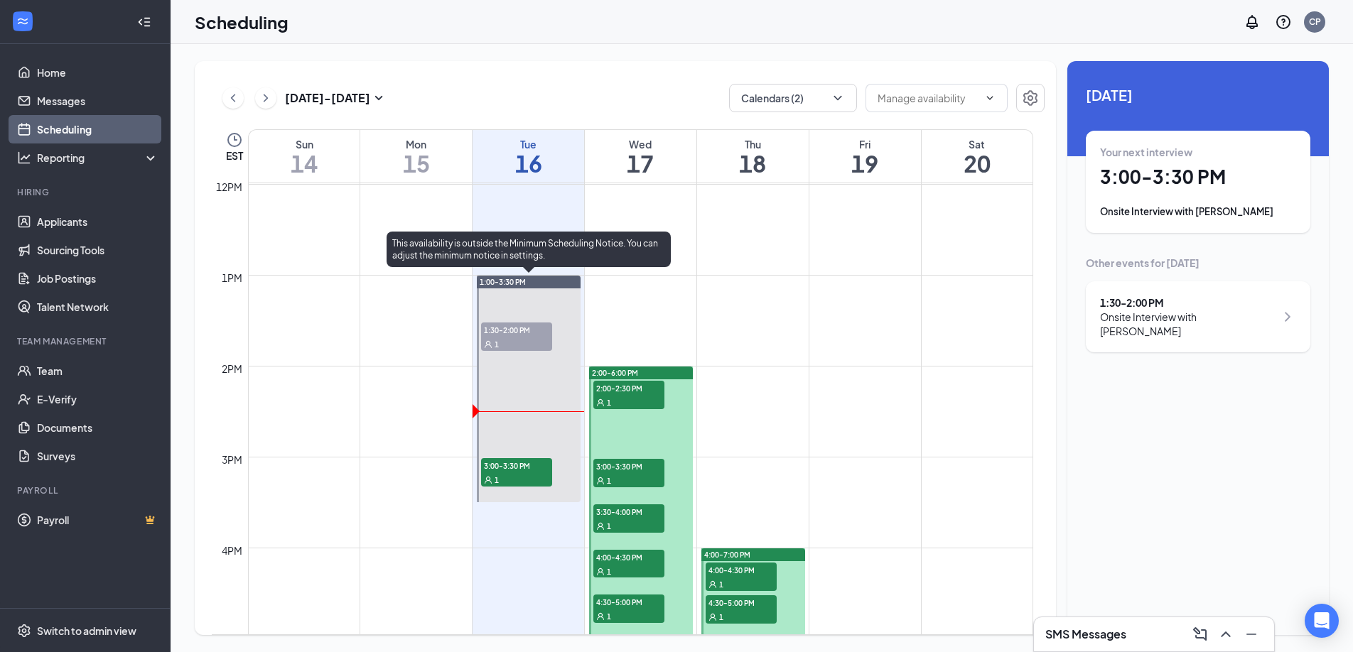
click at [532, 461] on span "3:00-3:30 PM" at bounding box center [516, 465] width 71 height 14
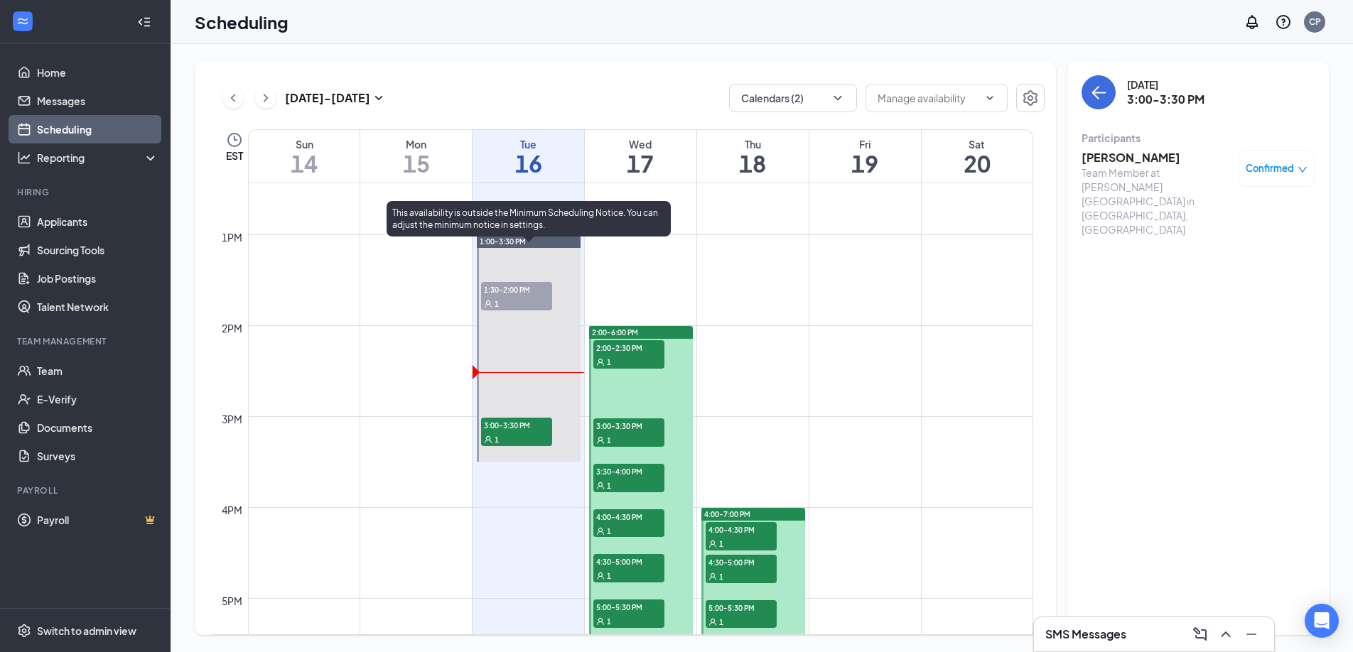
scroll to position [1132, 0]
click at [524, 427] on span "3:00-3:30 PM" at bounding box center [516, 424] width 71 height 14
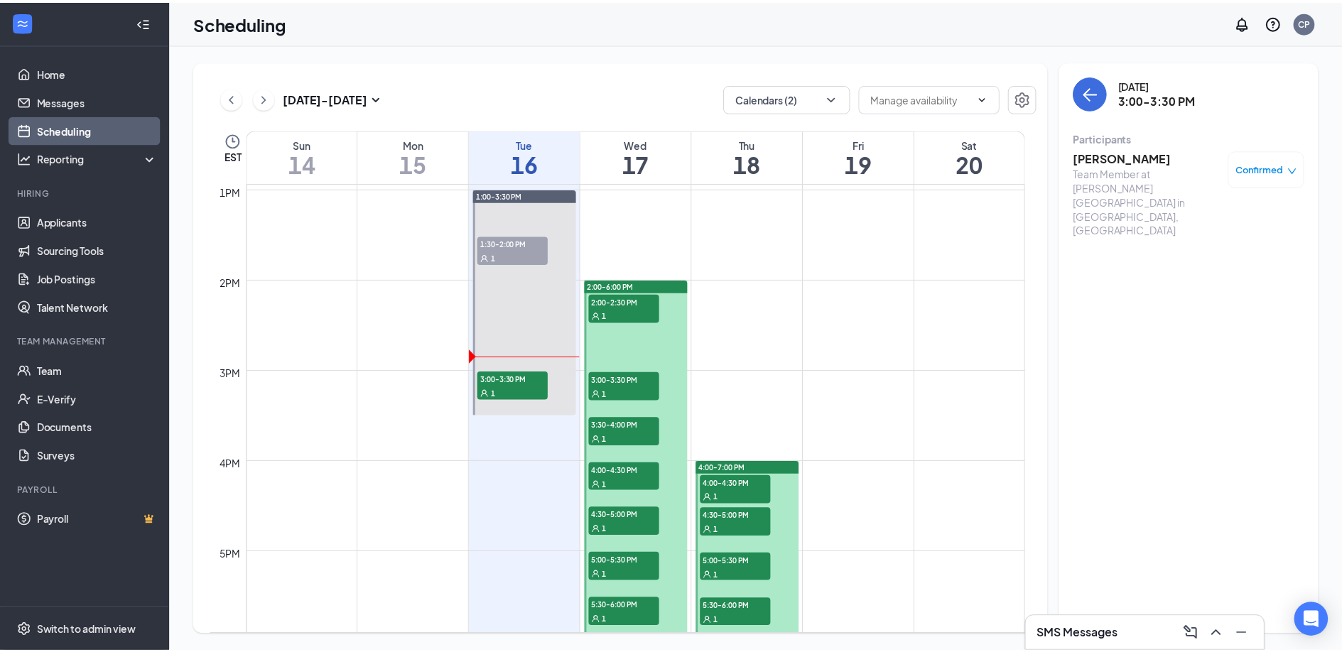
scroll to position [1181, 0]
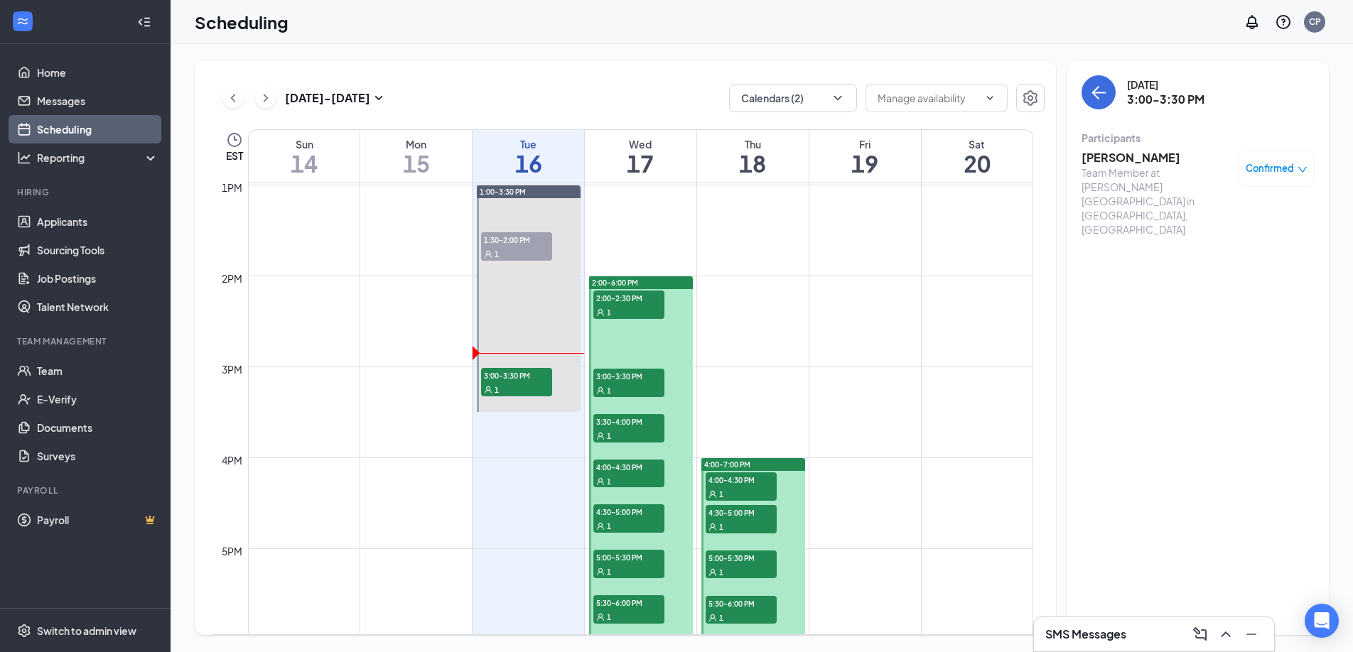
click at [1037, 16] on div "Scheduling CP" at bounding box center [762, 22] width 1182 height 44
click at [802, 14] on div "Scheduling CP" at bounding box center [762, 22] width 1182 height 44
click at [674, 41] on div "Scheduling CP" at bounding box center [762, 22] width 1182 height 44
click at [785, 24] on div "Scheduling CP" at bounding box center [762, 22] width 1182 height 44
click at [97, 221] on link "Applicants" at bounding box center [98, 221] width 122 height 28
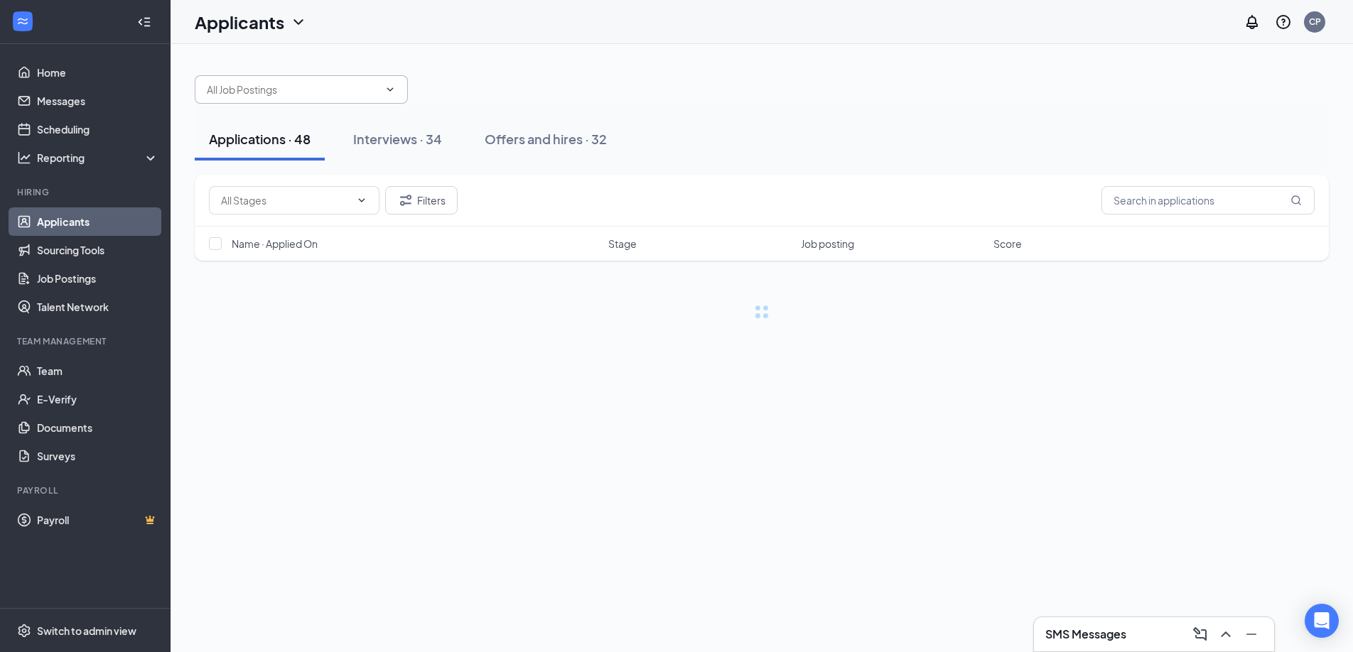
click at [340, 85] on input "text" at bounding box center [293, 90] width 172 height 16
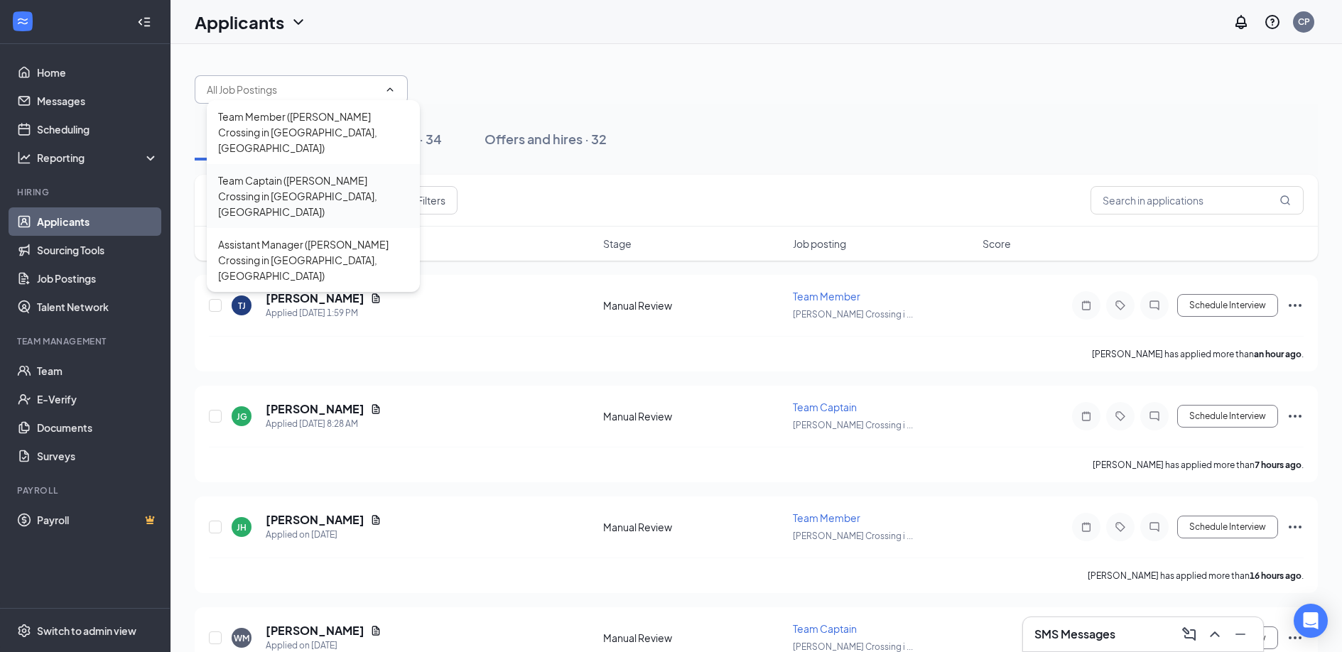
click at [290, 173] on div "Team Captain (Mullins Crossing in Evans, GA)" at bounding box center [313, 196] width 190 height 47
type input "Team Captain (Mullins Crossing in Evans, GA)"
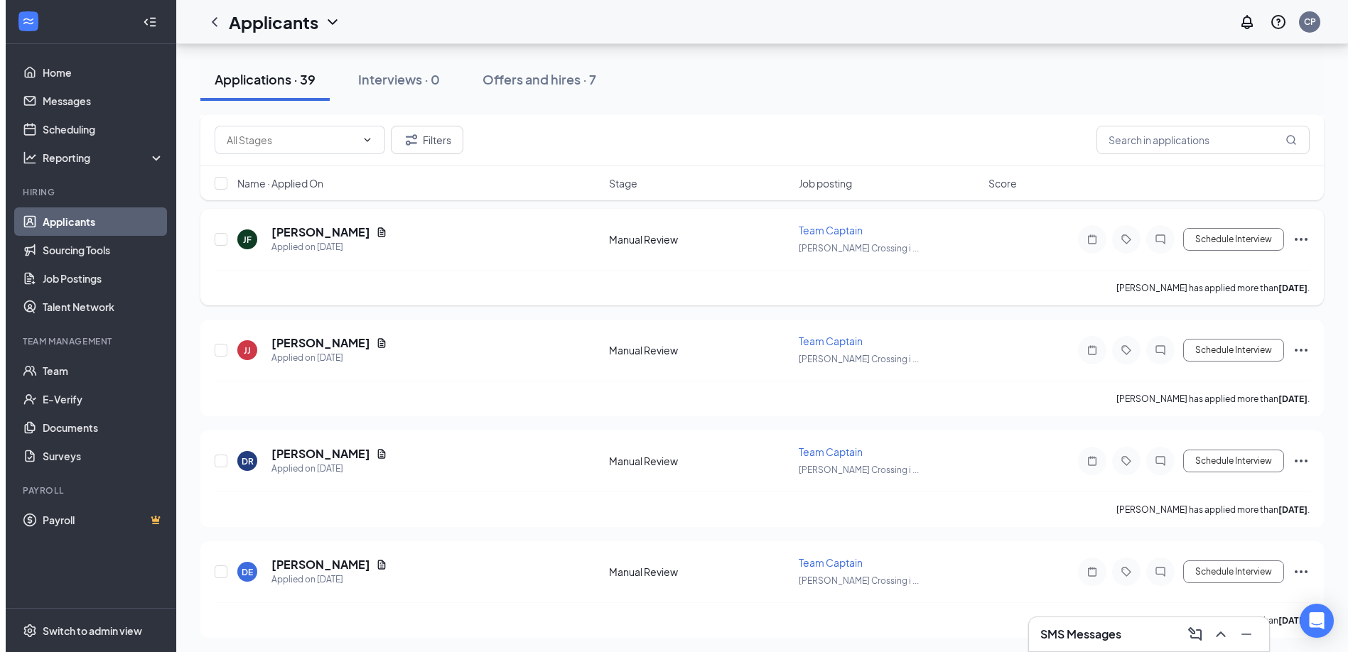
scroll to position [1603, 0]
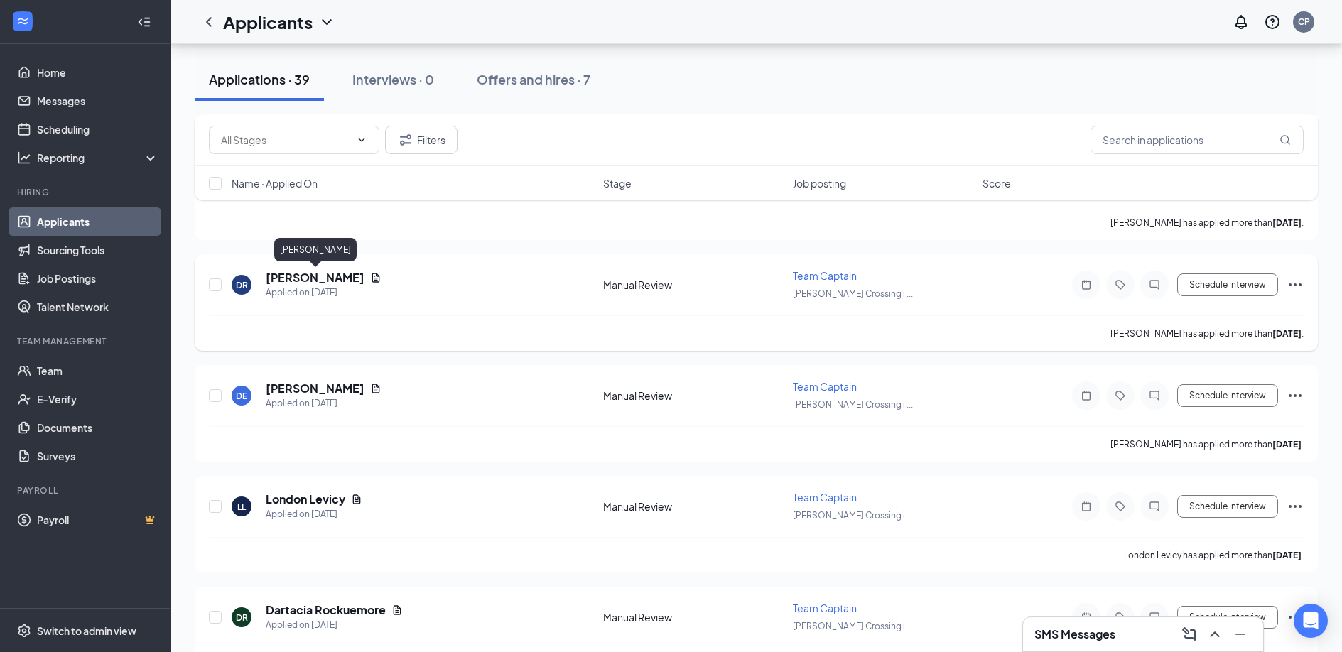
click at [352, 276] on h5 "[PERSON_NAME]" at bounding box center [315, 278] width 99 height 16
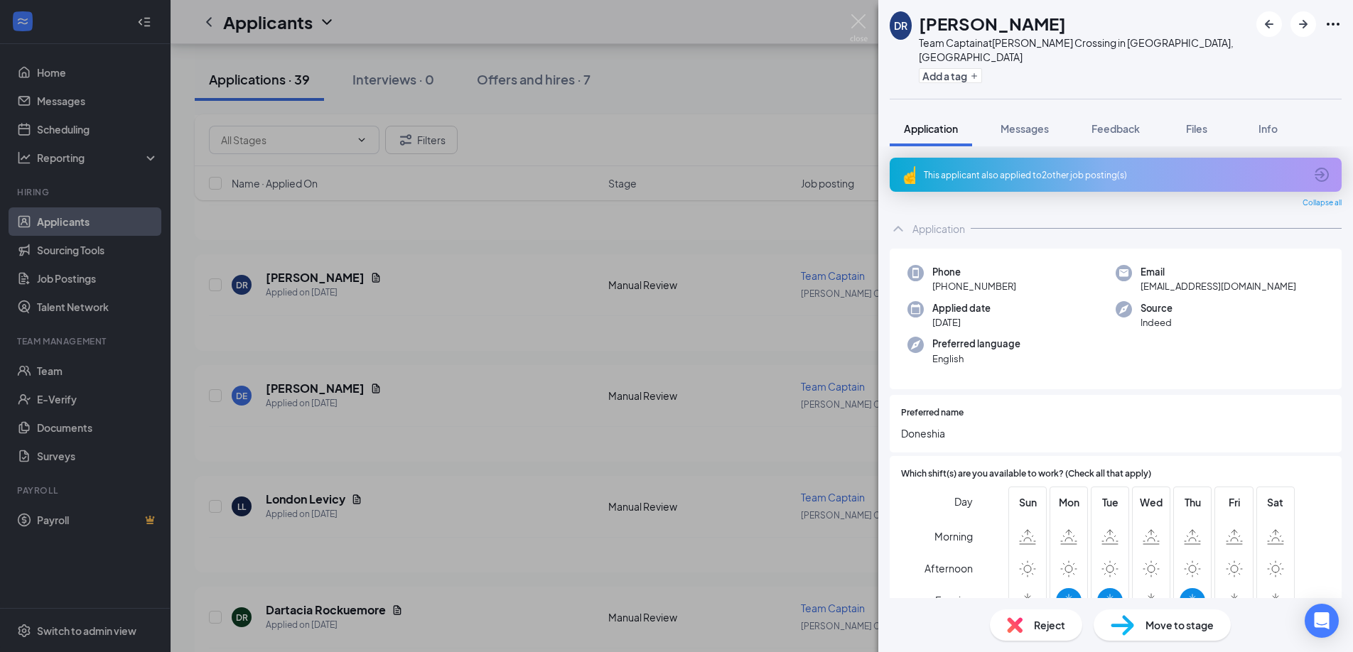
click at [1060, 169] on div "This applicant also applied to 2 other job posting(s)" at bounding box center [1114, 175] width 381 height 12
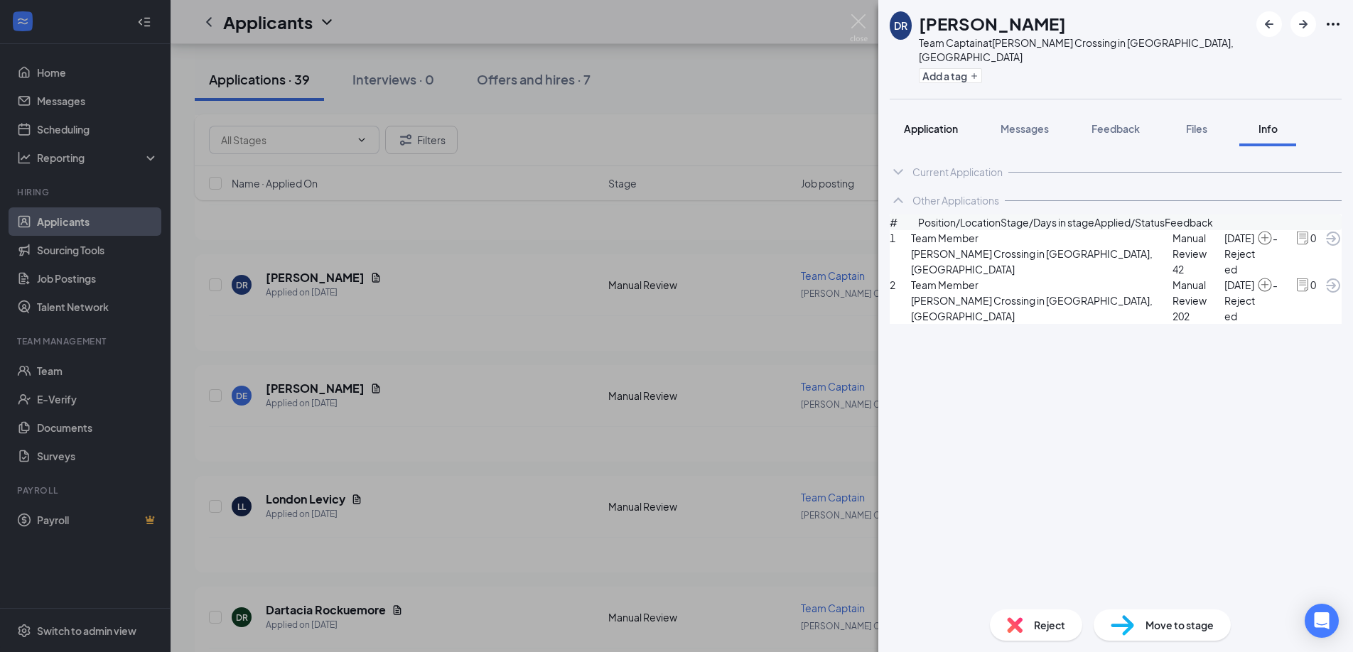
click at [954, 122] on span "Application" at bounding box center [931, 128] width 54 height 13
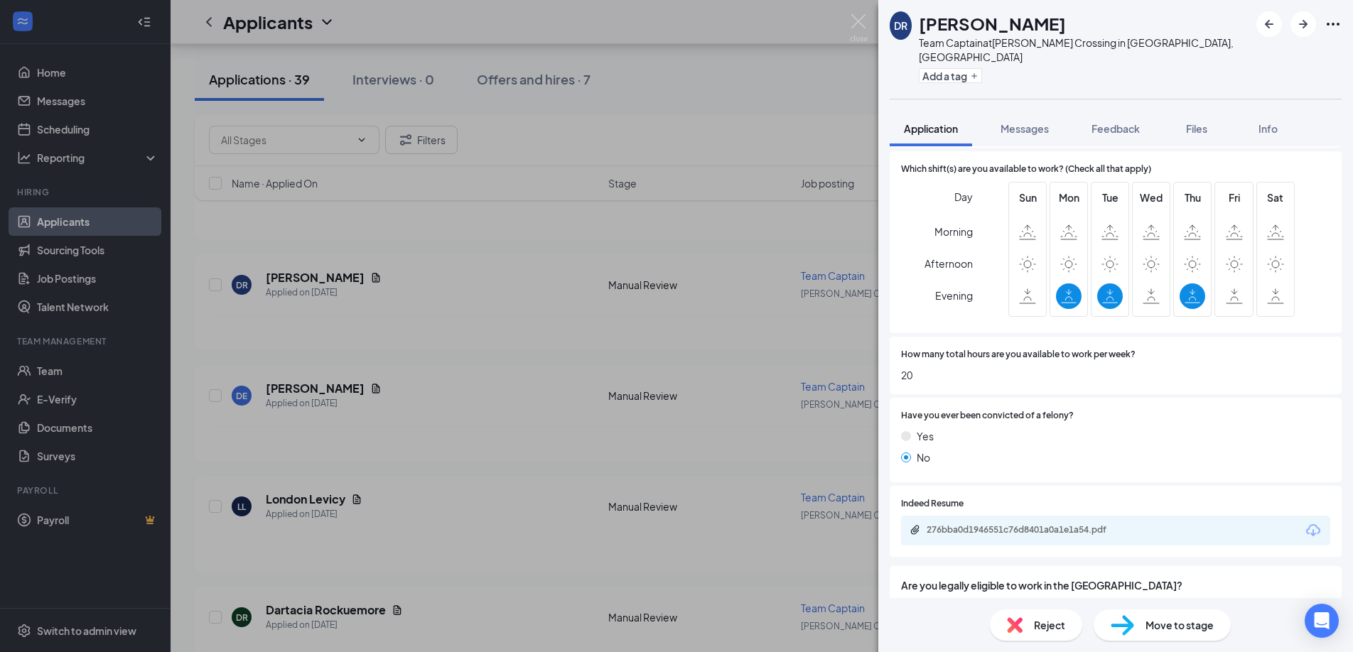
scroll to position [379, 0]
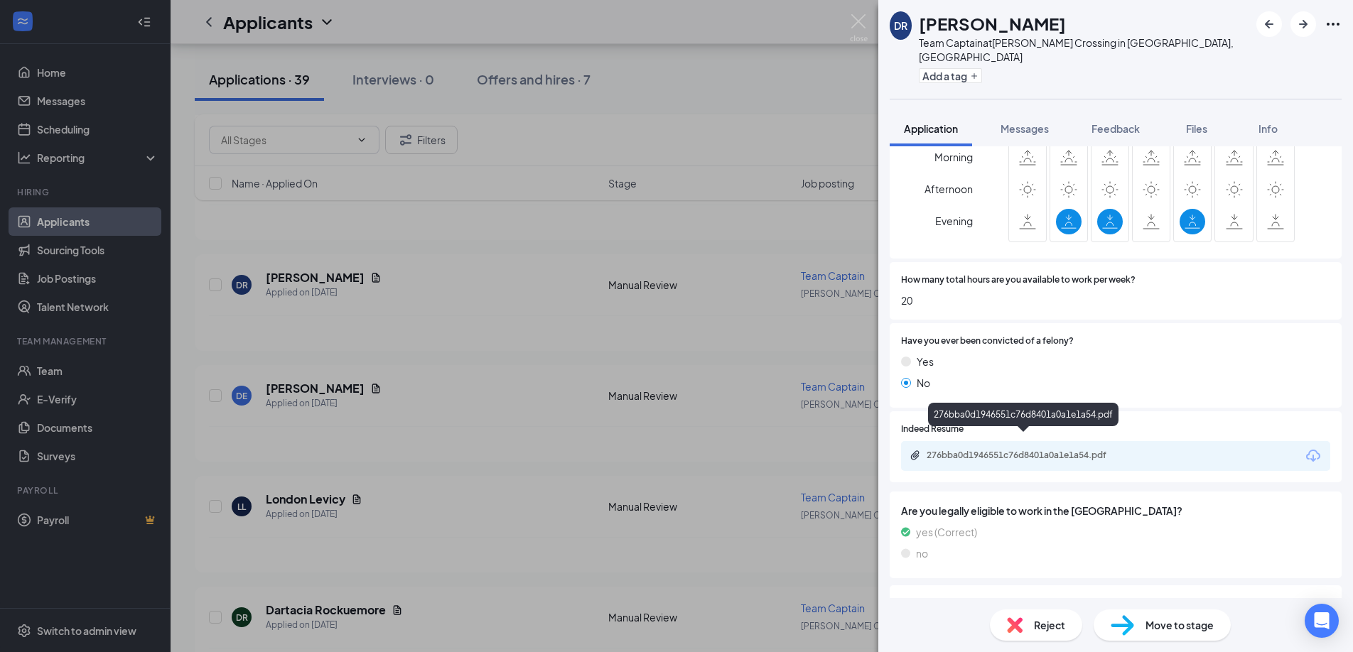
click at [1057, 450] on div "276bba0d1946551c76d8401a0a1e1a54.pdf" at bounding box center [1026, 455] width 199 height 11
click at [1203, 301] on div "How many total hours are you available to work per week? 20" at bounding box center [1116, 291] width 452 height 58
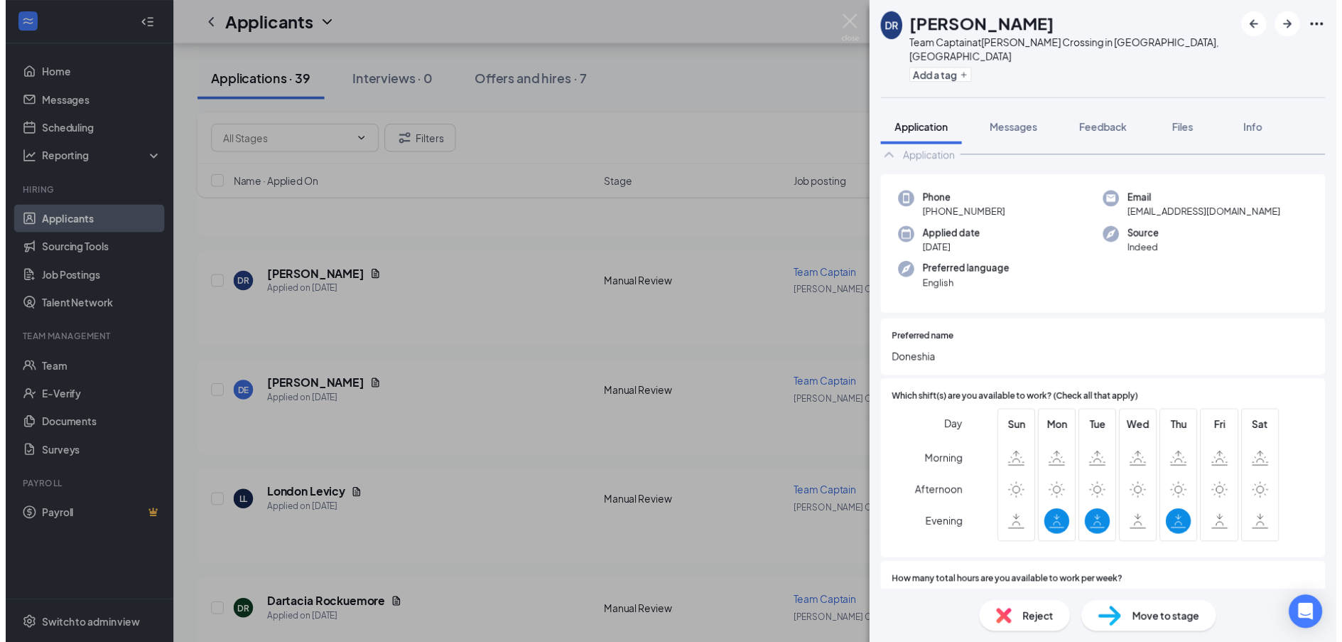
scroll to position [0, 0]
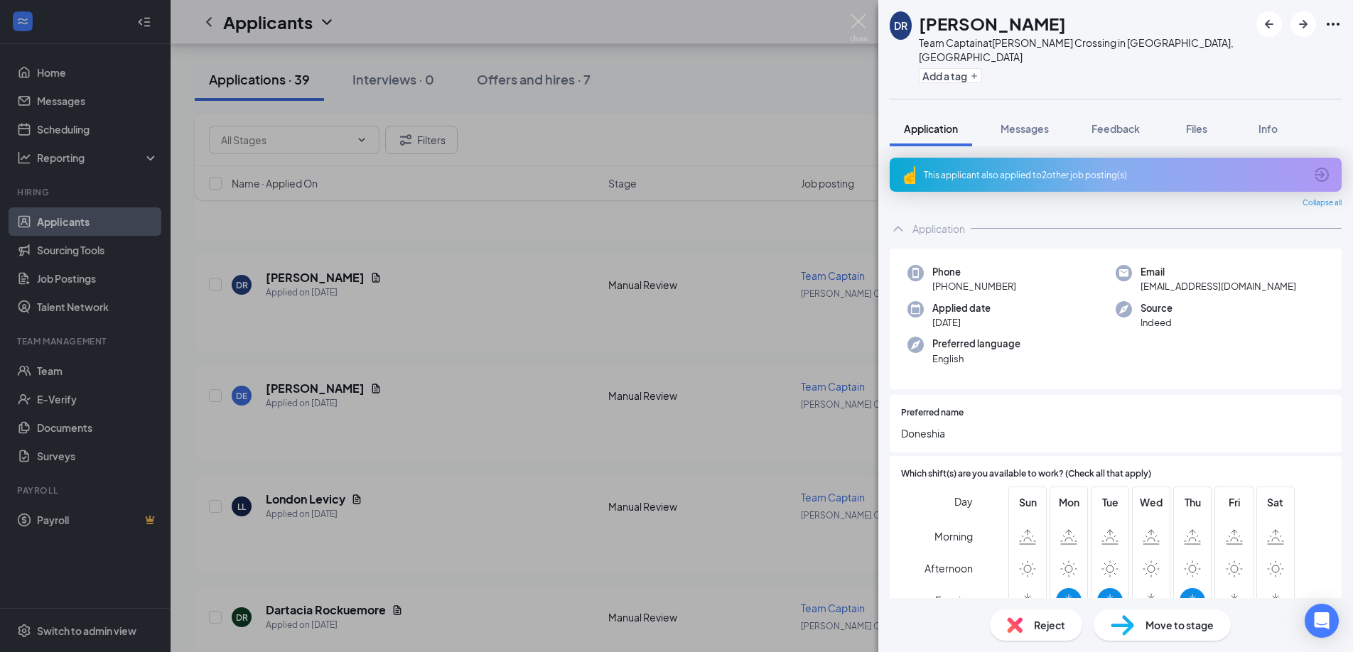
click at [1132, 158] on div "This applicant also applied to 2 other job posting(s)" at bounding box center [1116, 175] width 452 height 34
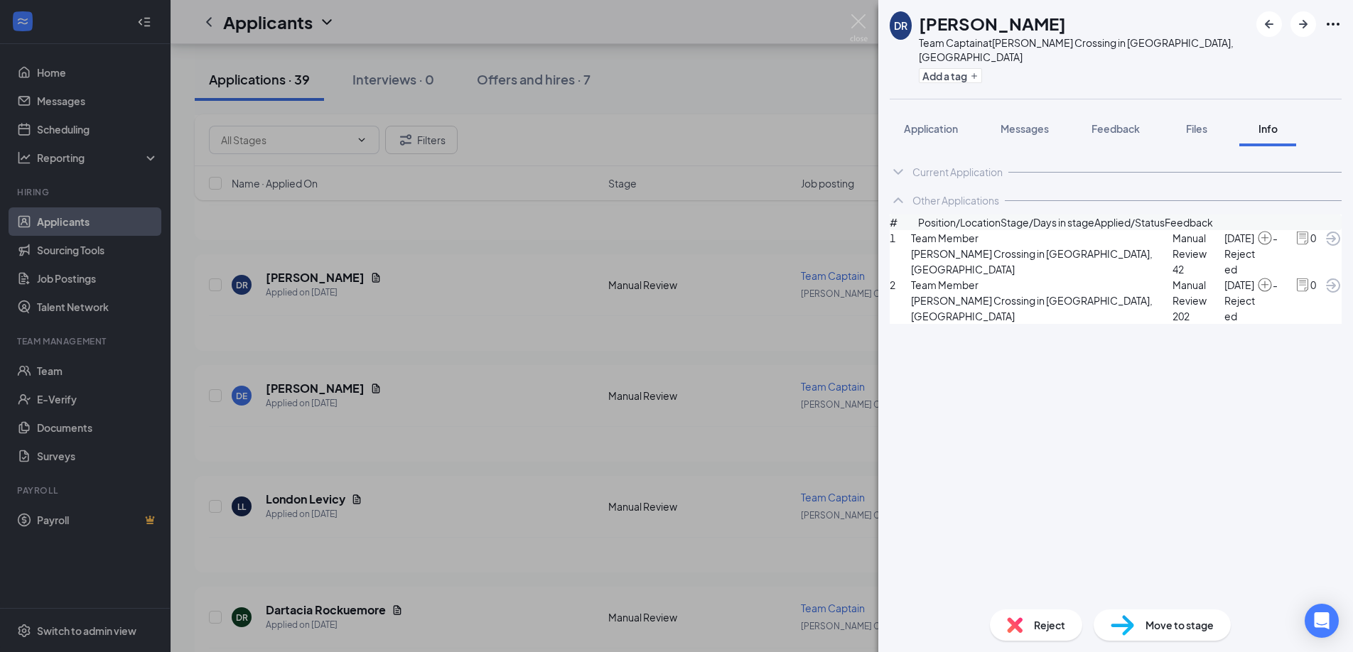
click at [1224, 246] on span "Aug 5" at bounding box center [1240, 238] width 33 height 16
click at [1325, 247] on icon "ArrowCircle" at bounding box center [1333, 238] width 17 height 17
click at [750, 107] on div "DR Doneshia Robinson Team Captain at Mullins Crossing in Evans, GA Add a tag Ap…" at bounding box center [676, 326] width 1353 height 652
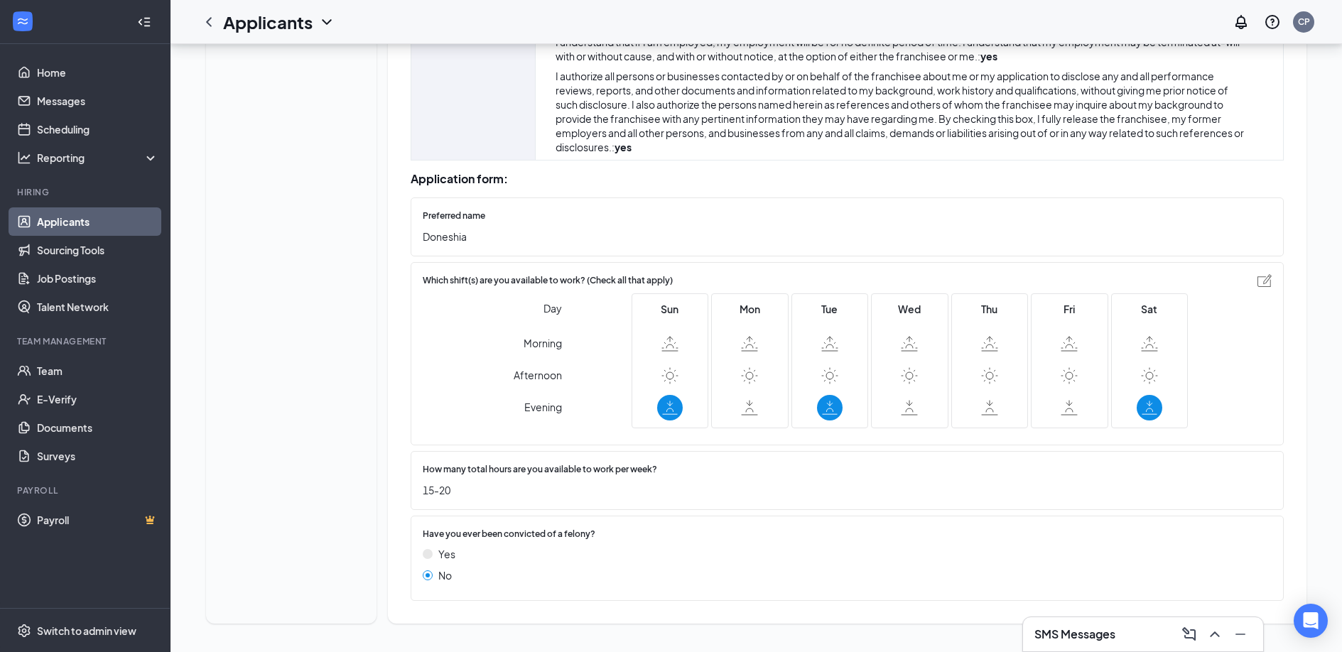
scroll to position [558, 0]
click at [803, 179] on div "Application form:" at bounding box center [847, 179] width 873 height 14
click at [734, 198] on div "Preferred name Doneshia" at bounding box center [847, 227] width 873 height 59
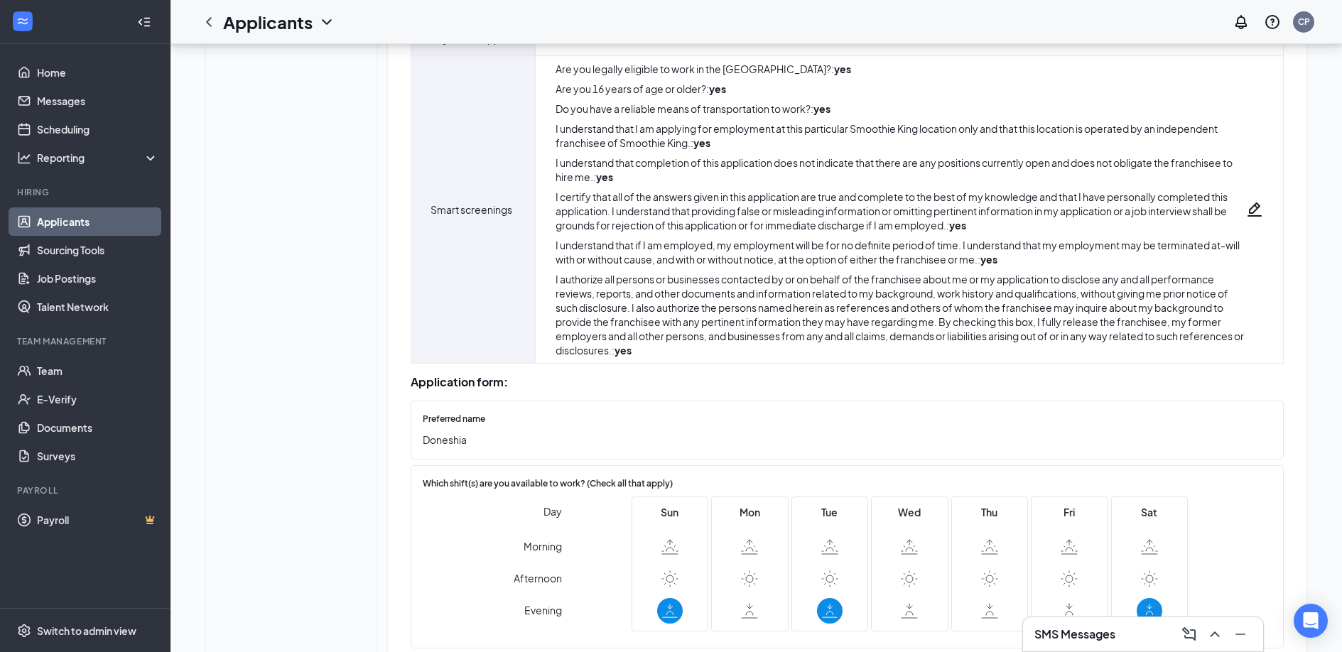
scroll to position [0, 0]
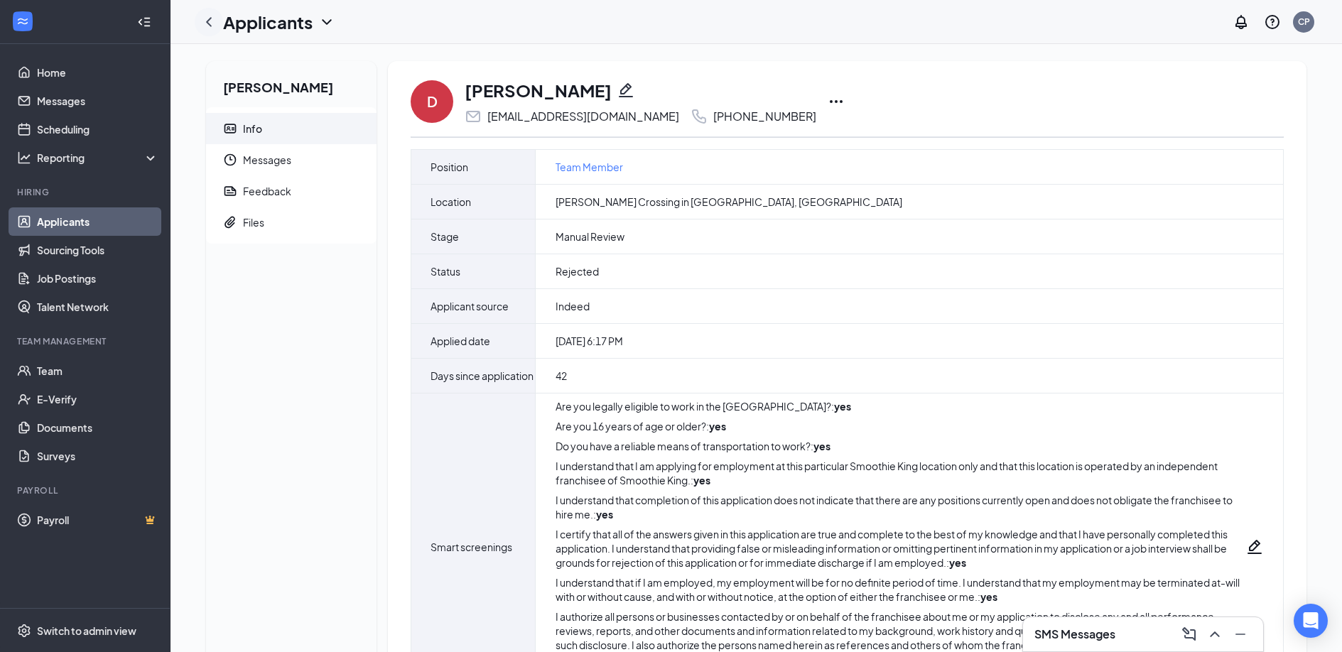
click at [212, 28] on icon "ChevronLeft" at bounding box center [208, 22] width 17 height 17
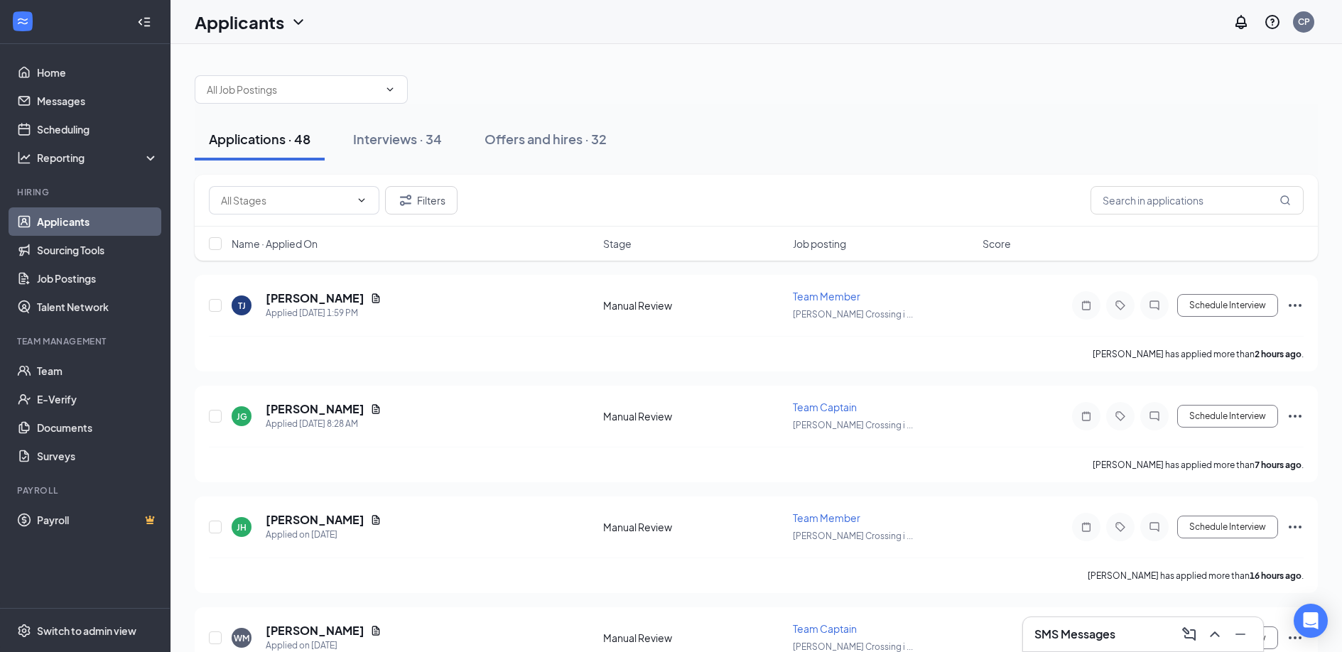
click at [84, 220] on link "Applicants" at bounding box center [98, 221] width 122 height 28
click at [61, 70] on link "Home" at bounding box center [98, 72] width 122 height 28
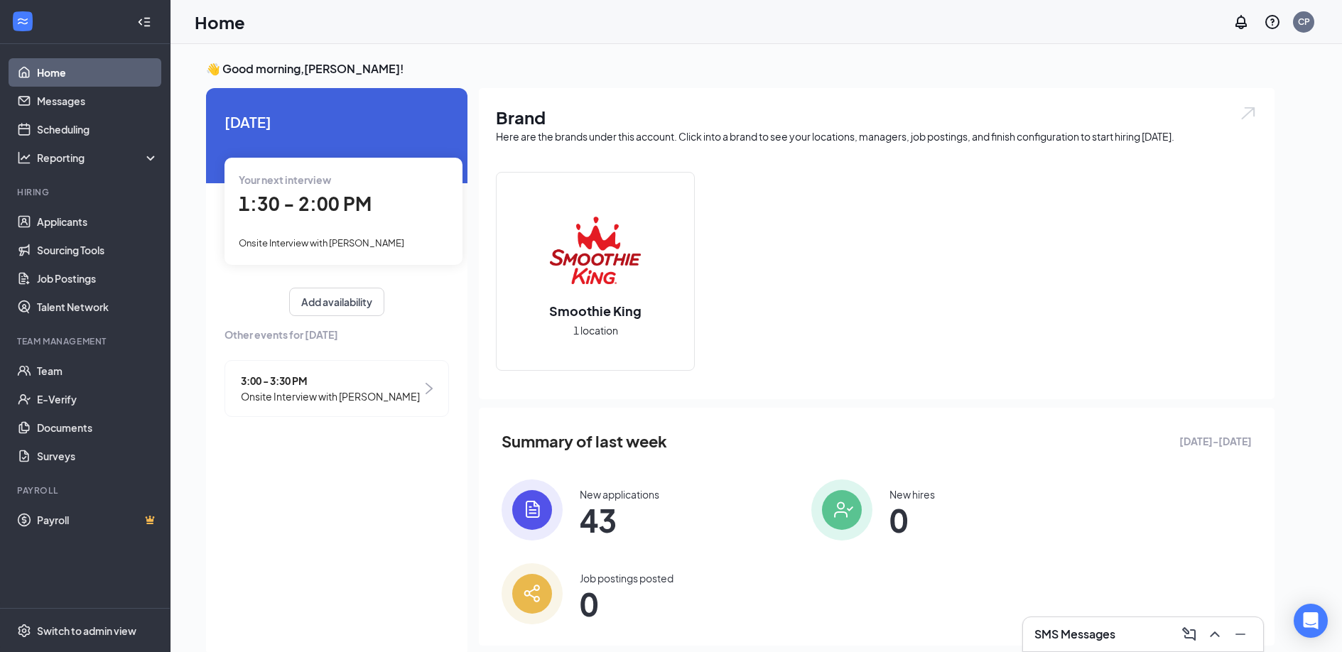
click at [764, 25] on div "Home CP" at bounding box center [757, 22] width 1172 height 44
click at [89, 53] on ul "Home Messages Scheduling Reporting Hiring Applicants Sourcing Tools Job Posting…" at bounding box center [85, 326] width 170 height 564
click at [95, 78] on link "Home" at bounding box center [98, 72] width 122 height 28
click at [771, 59] on div "👋 Good morning, [PERSON_NAME] ! [DATE] Your next interview 1:30 - 2:00 PM Onsit…" at bounding box center [757, 363] width 1172 height 638
